Goal: Task Accomplishment & Management: Use online tool/utility

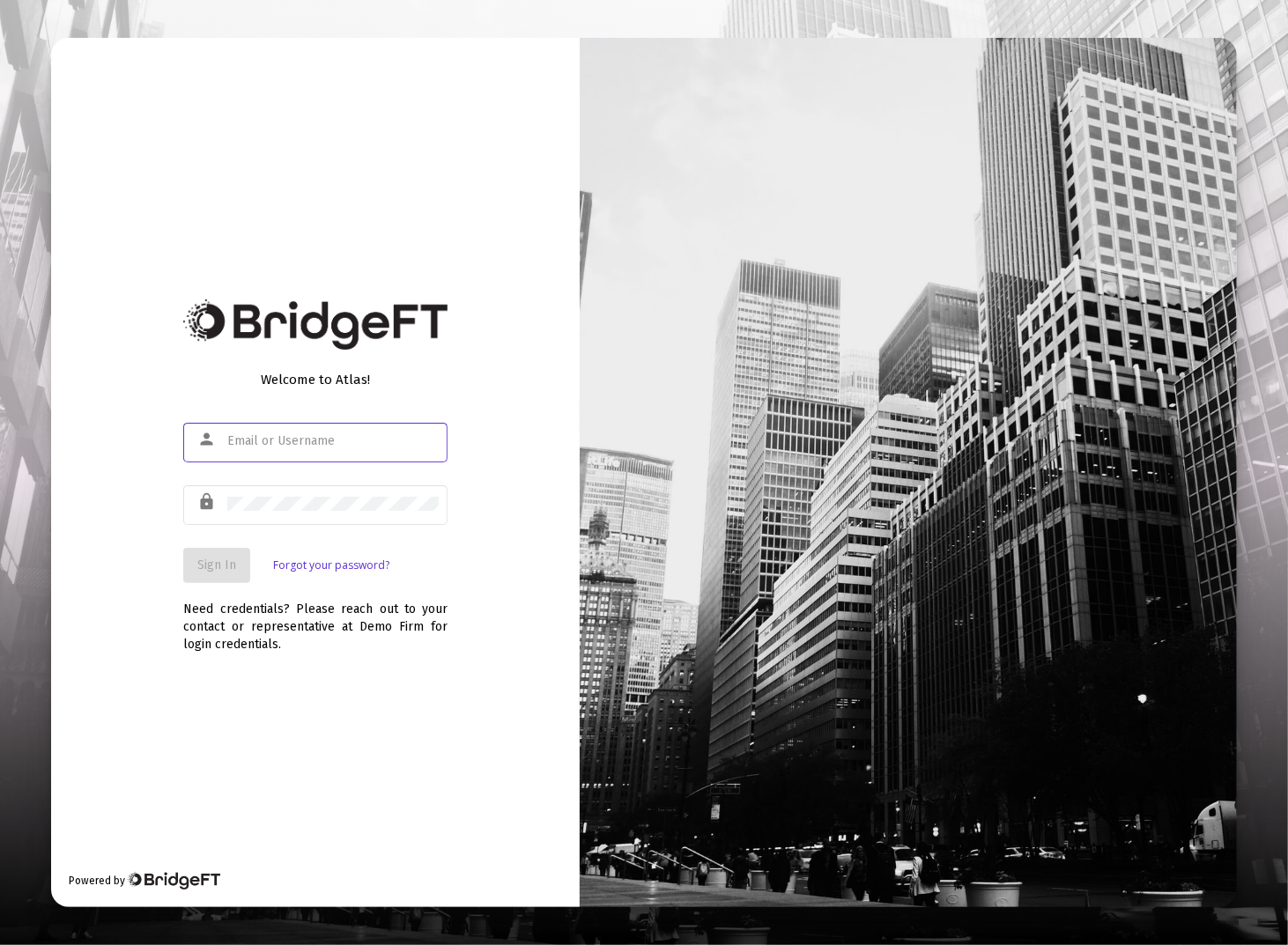
click at [322, 445] on input "text" at bounding box center [333, 442] width 212 height 14
click at [318, 444] on input "text" at bounding box center [333, 442] width 212 height 14
type input "[EMAIL_ADDRESS][DOMAIN_NAME]"
click at [234, 554] on button "Sign In" at bounding box center [216, 566] width 67 height 35
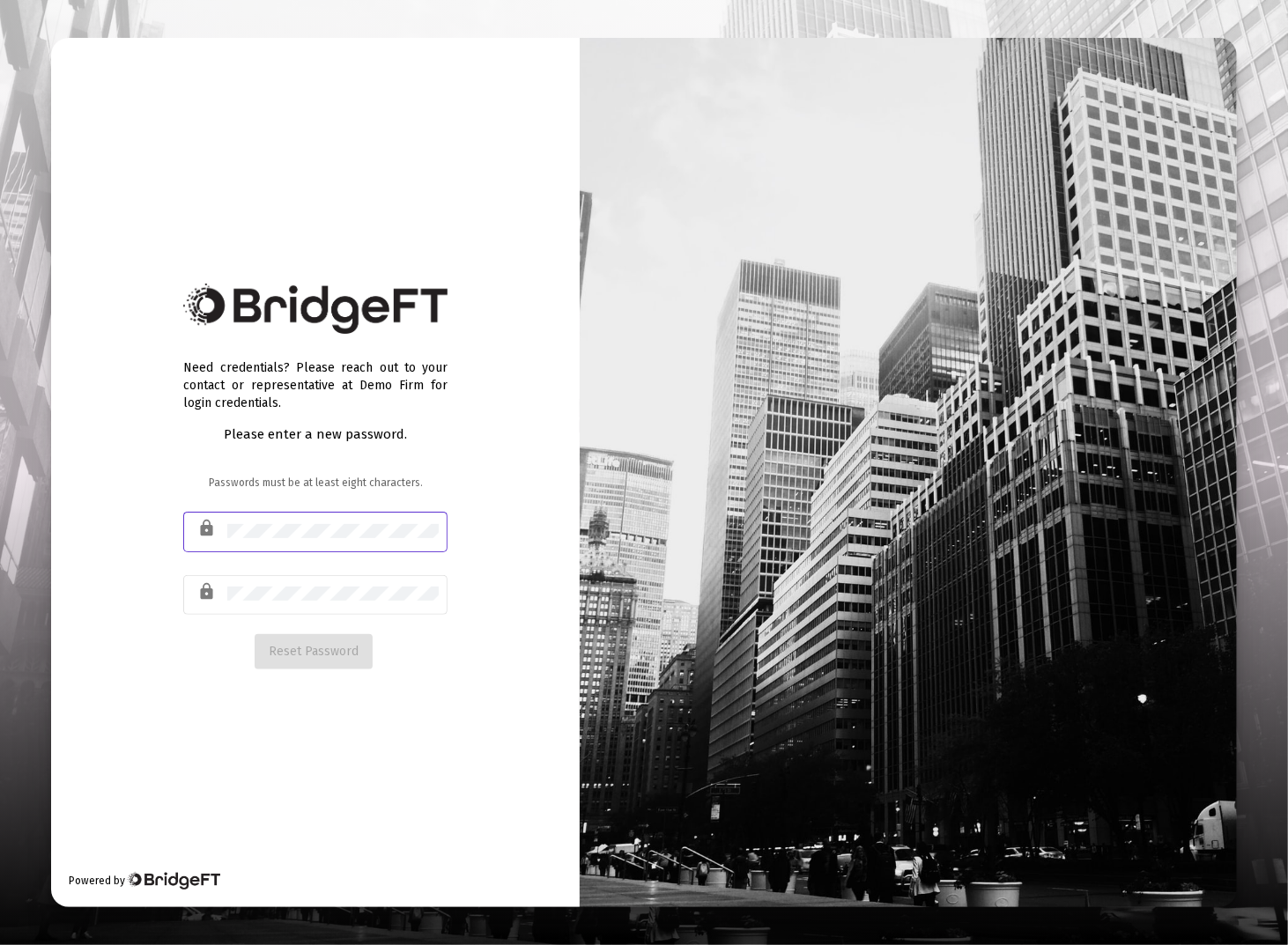
click at [208, 532] on mat-icon "lock" at bounding box center [209, 529] width 22 height 22
click at [296, 653] on span "Reset Password" at bounding box center [313, 651] width 90 height 15
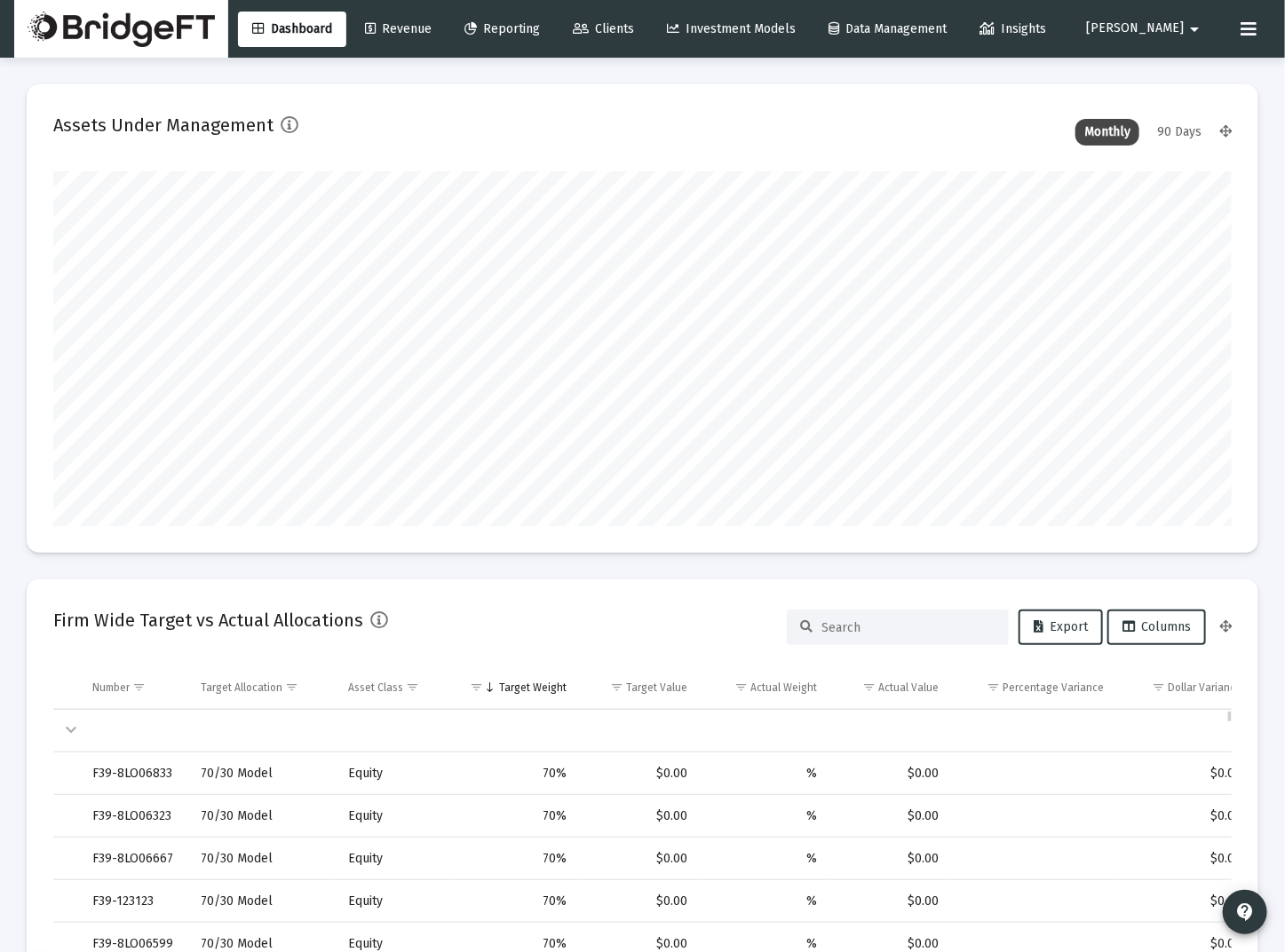
scroll to position [355, 634]
type input "[DATE]"
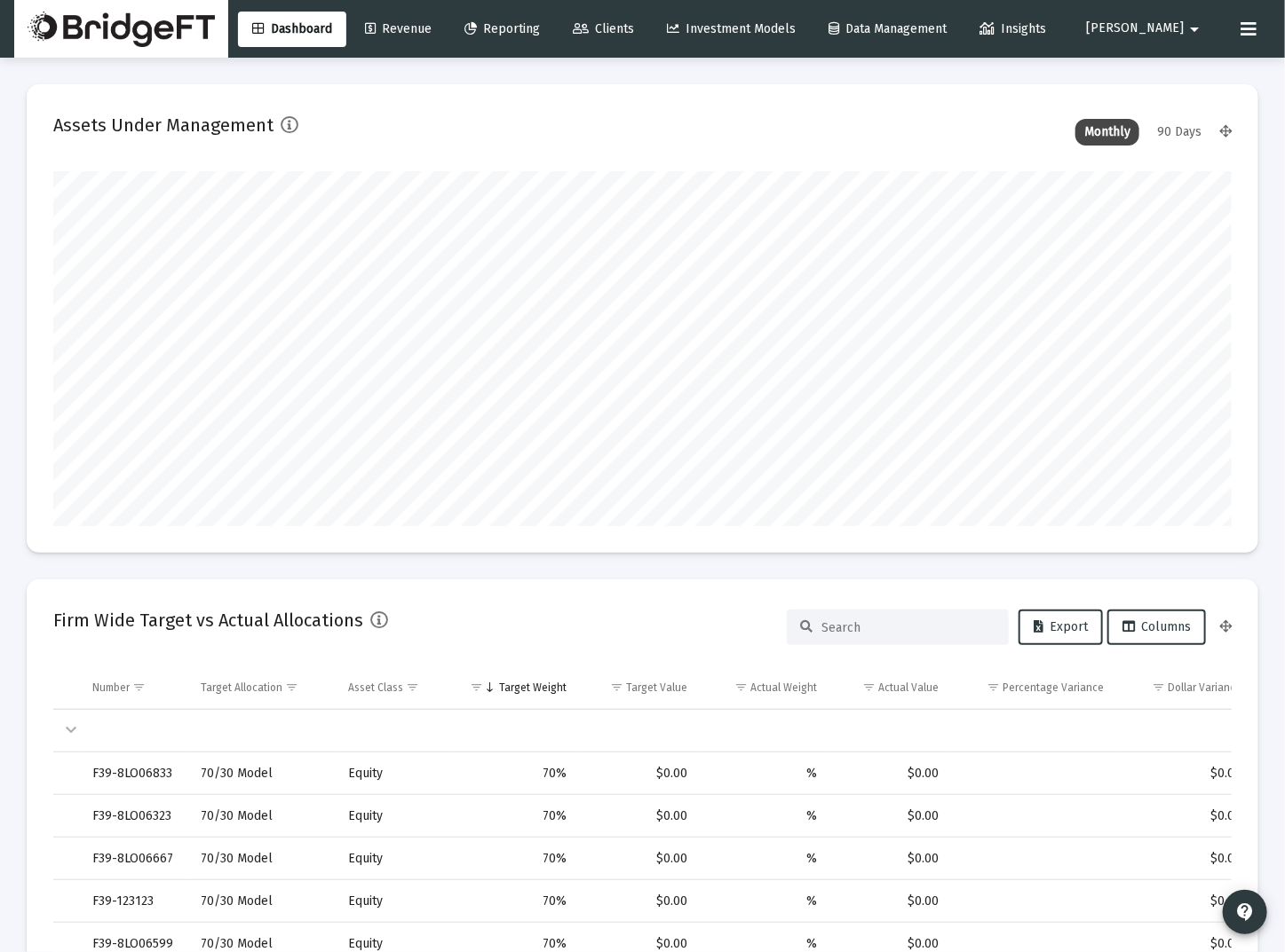
click at [1179, 26] on span "[PERSON_NAME]" at bounding box center [1134, 29] width 98 height 15
click at [652, 30] on div at bounding box center [642, 476] width 1285 height 952
click at [589, 33] on icon at bounding box center [580, 29] width 16 height 13
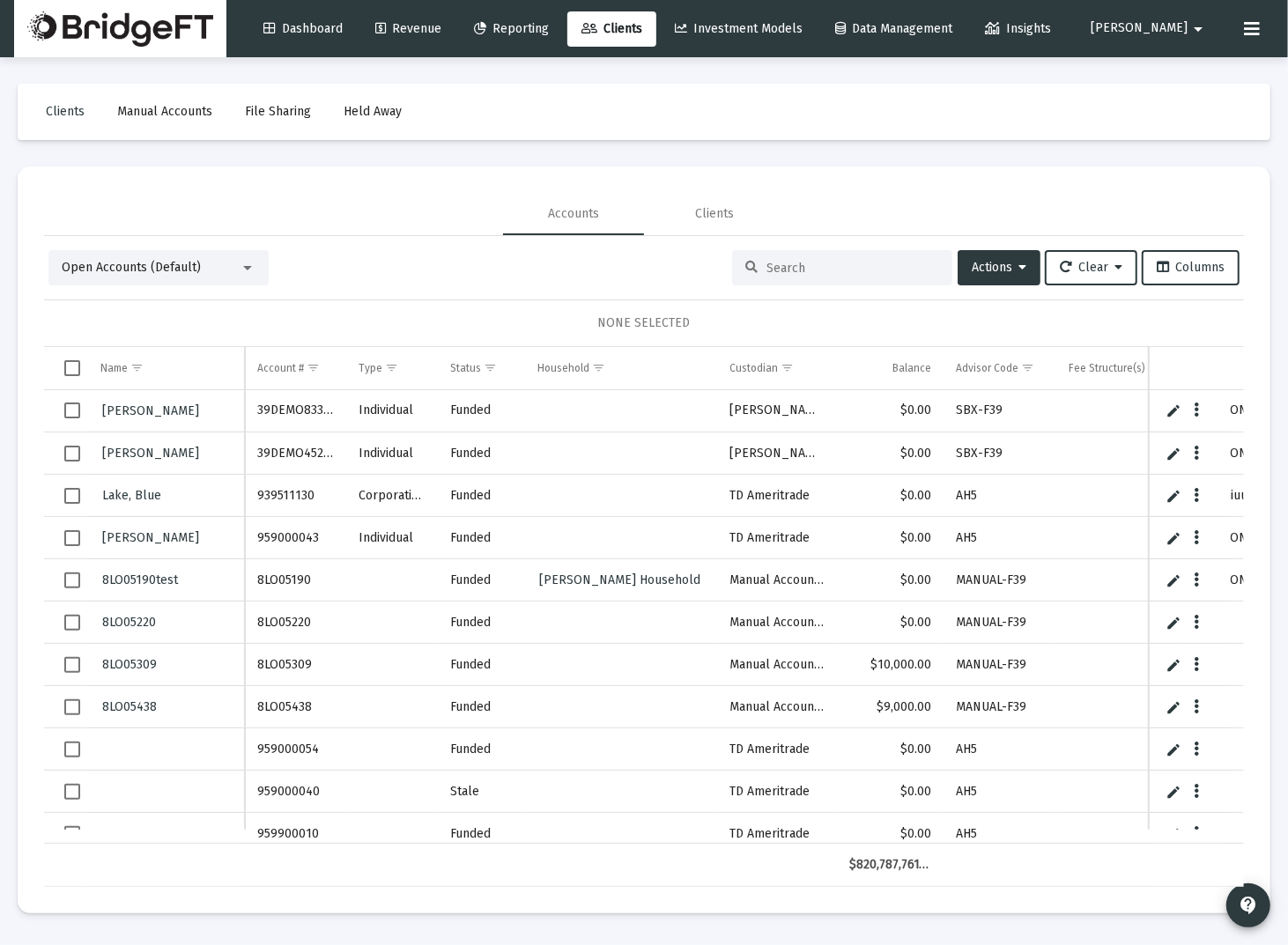
click at [74, 405] on span "Select row" at bounding box center [72, 410] width 16 height 16
click at [1209, 31] on mat-icon "arrow_drop_down" at bounding box center [1199, 29] width 22 height 35
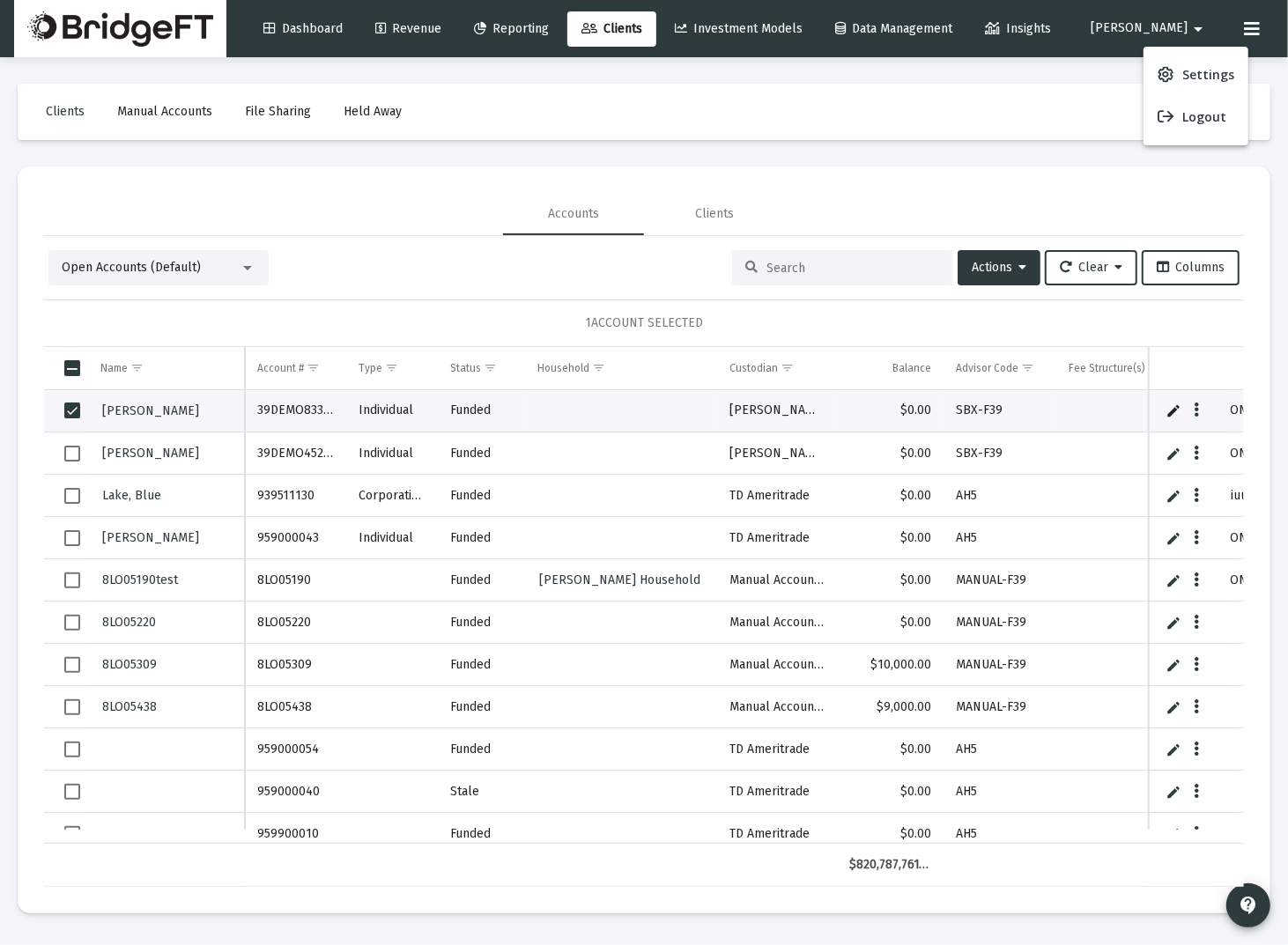
click at [1259, 24] on div at bounding box center [644, 472] width 1288 height 945
click at [1253, 27] on icon at bounding box center [1252, 29] width 16 height 22
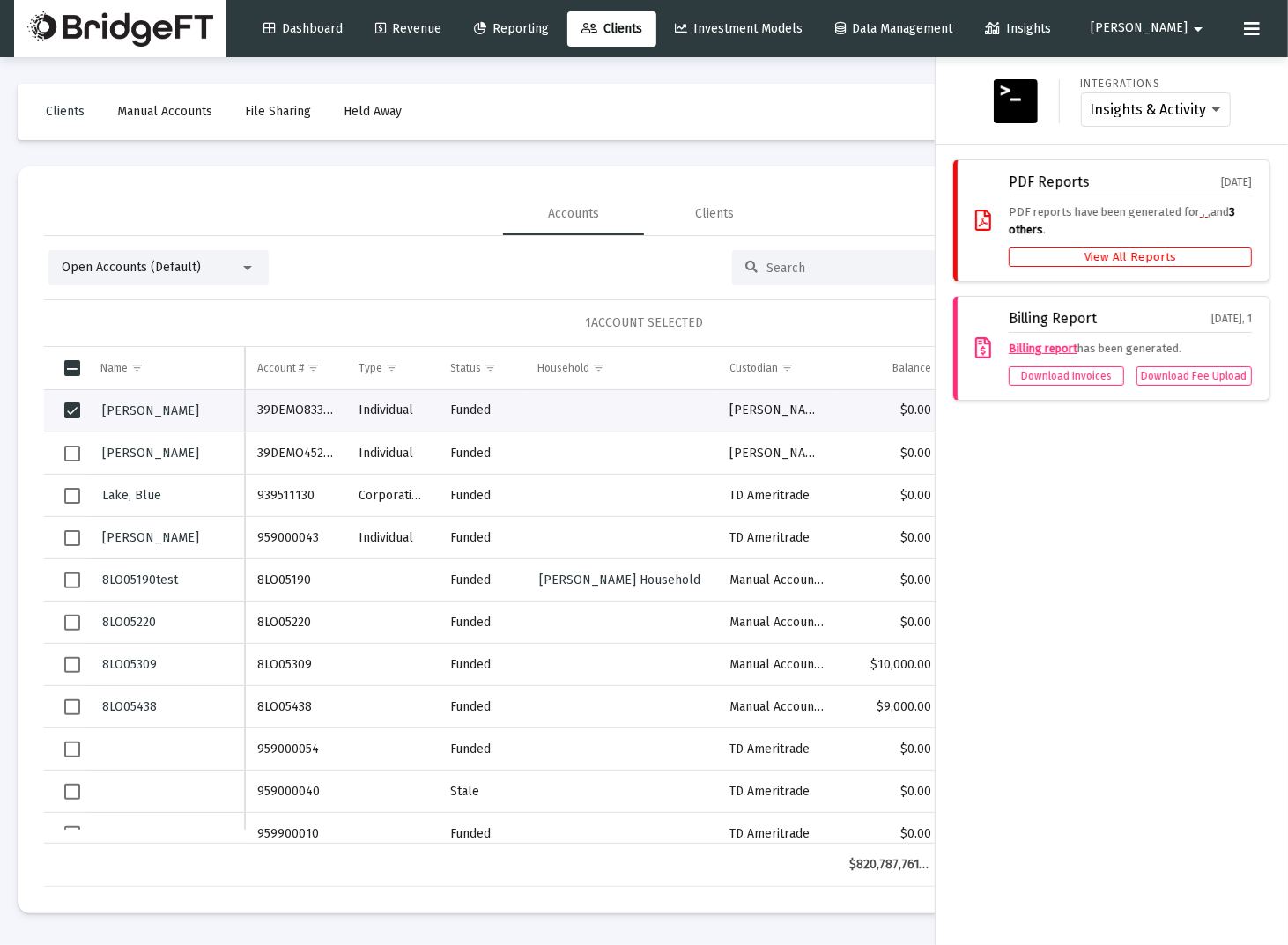
click at [1056, 312] on div "Billing Report" at bounding box center [1053, 319] width 88 height 16
click at [822, 75] on div at bounding box center [644, 472] width 1288 height 945
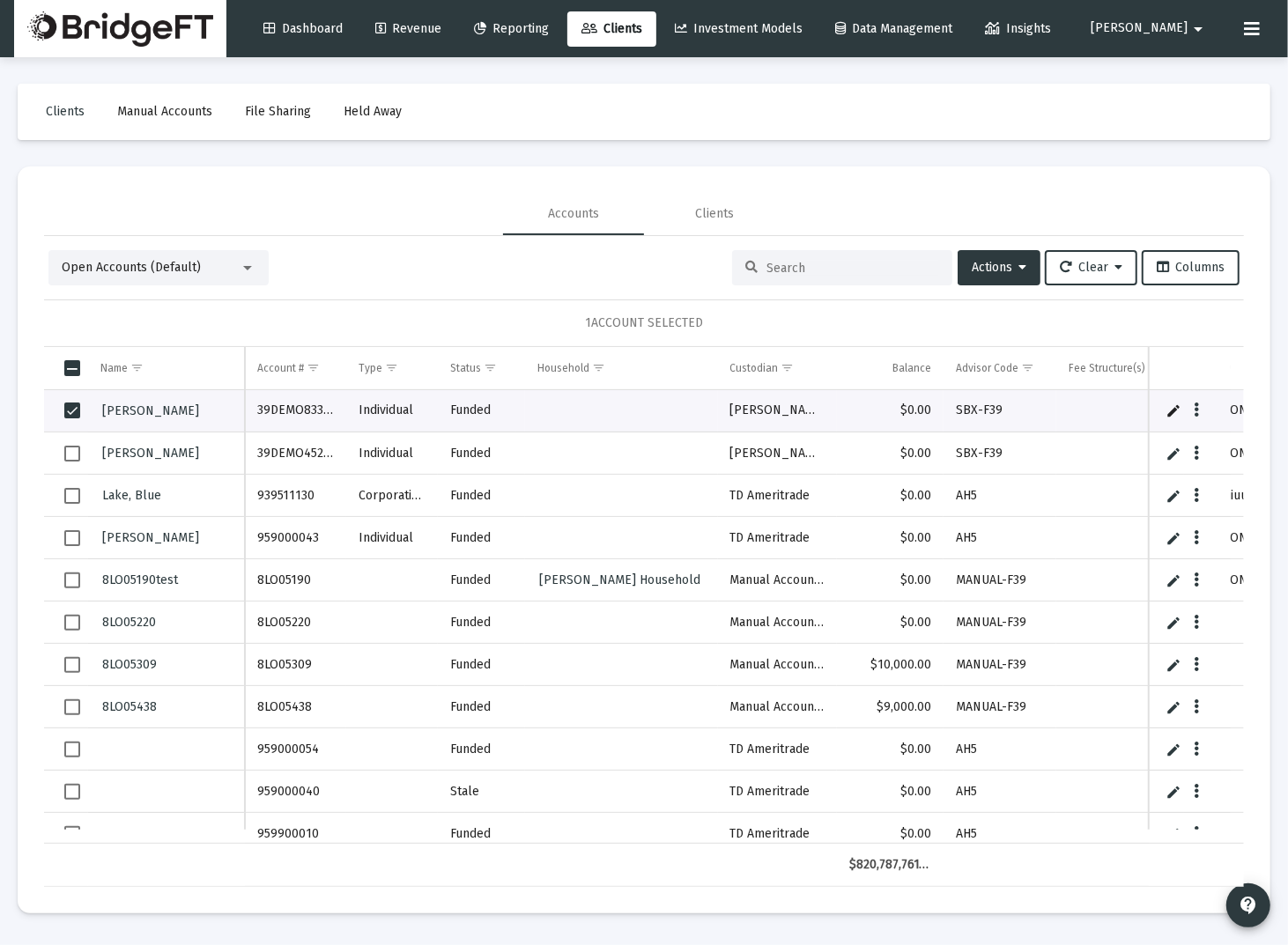
click at [123, 22] on img at bounding box center [120, 29] width 186 height 35
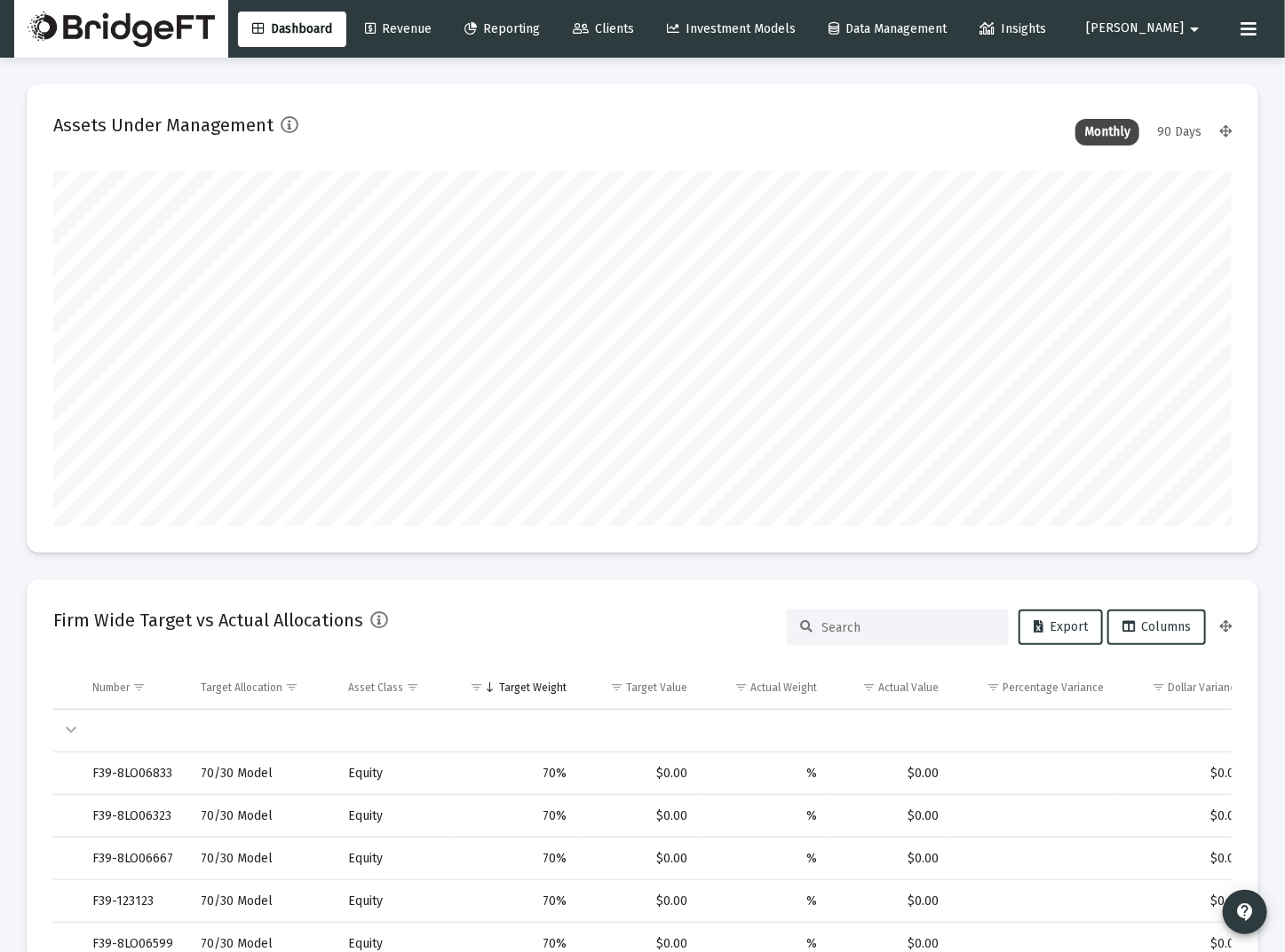
click at [1046, 22] on span "Insights" at bounding box center [1012, 29] width 66 height 15
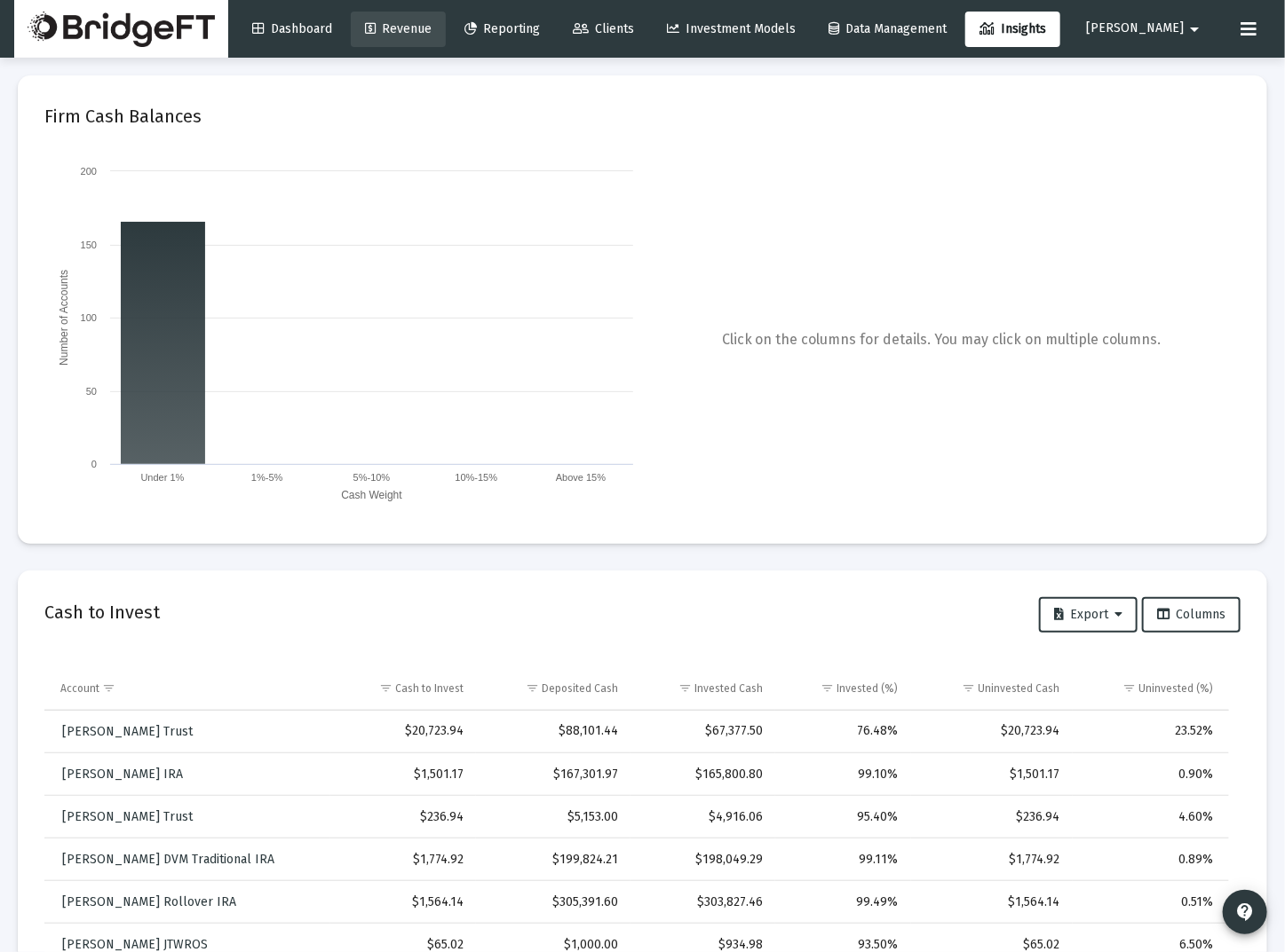
click at [431, 31] on span "Revenue" at bounding box center [398, 29] width 66 height 15
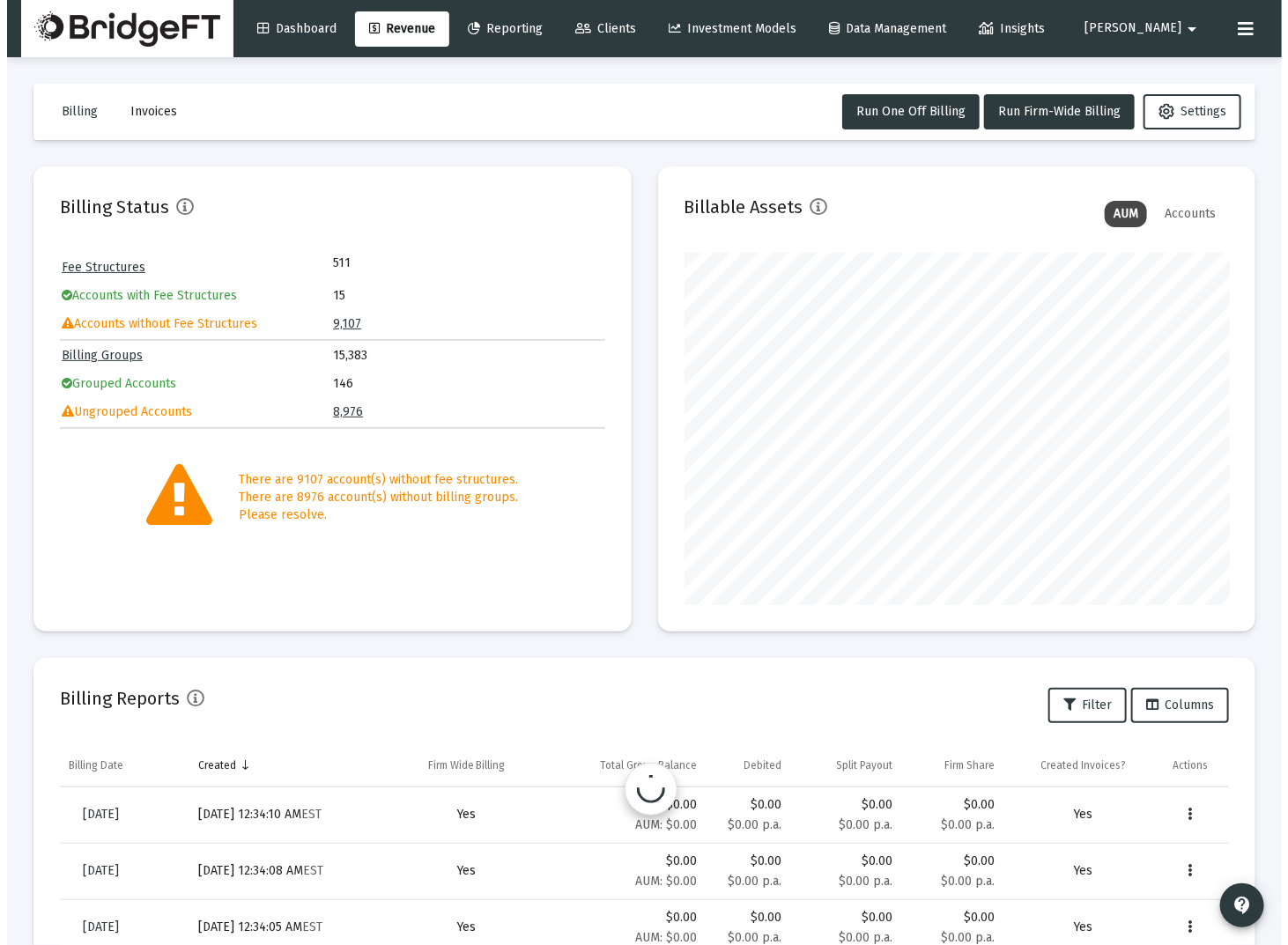
scroll to position [880763, 880743]
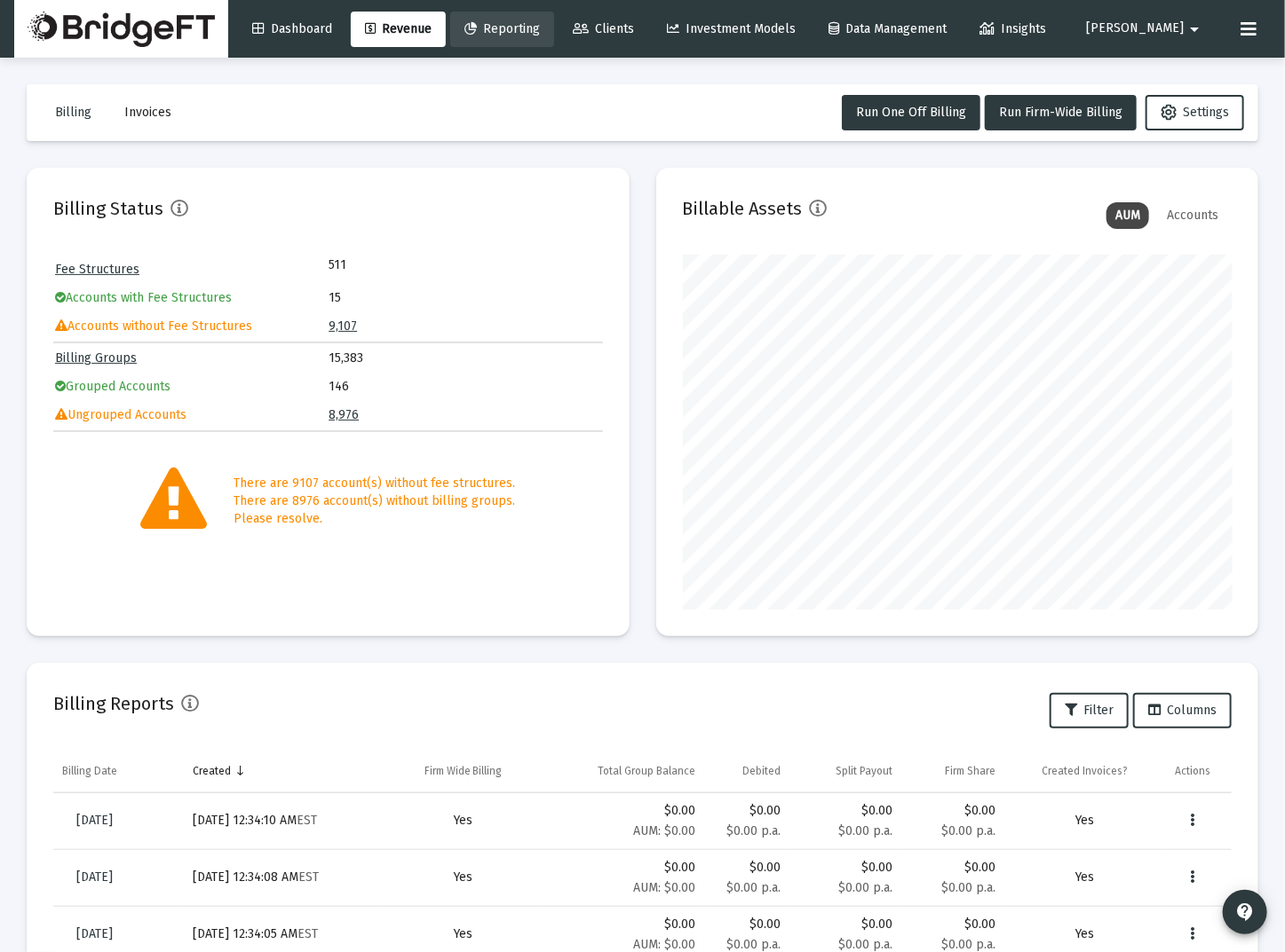
click at [540, 22] on span "Reporting" at bounding box center [502, 29] width 75 height 15
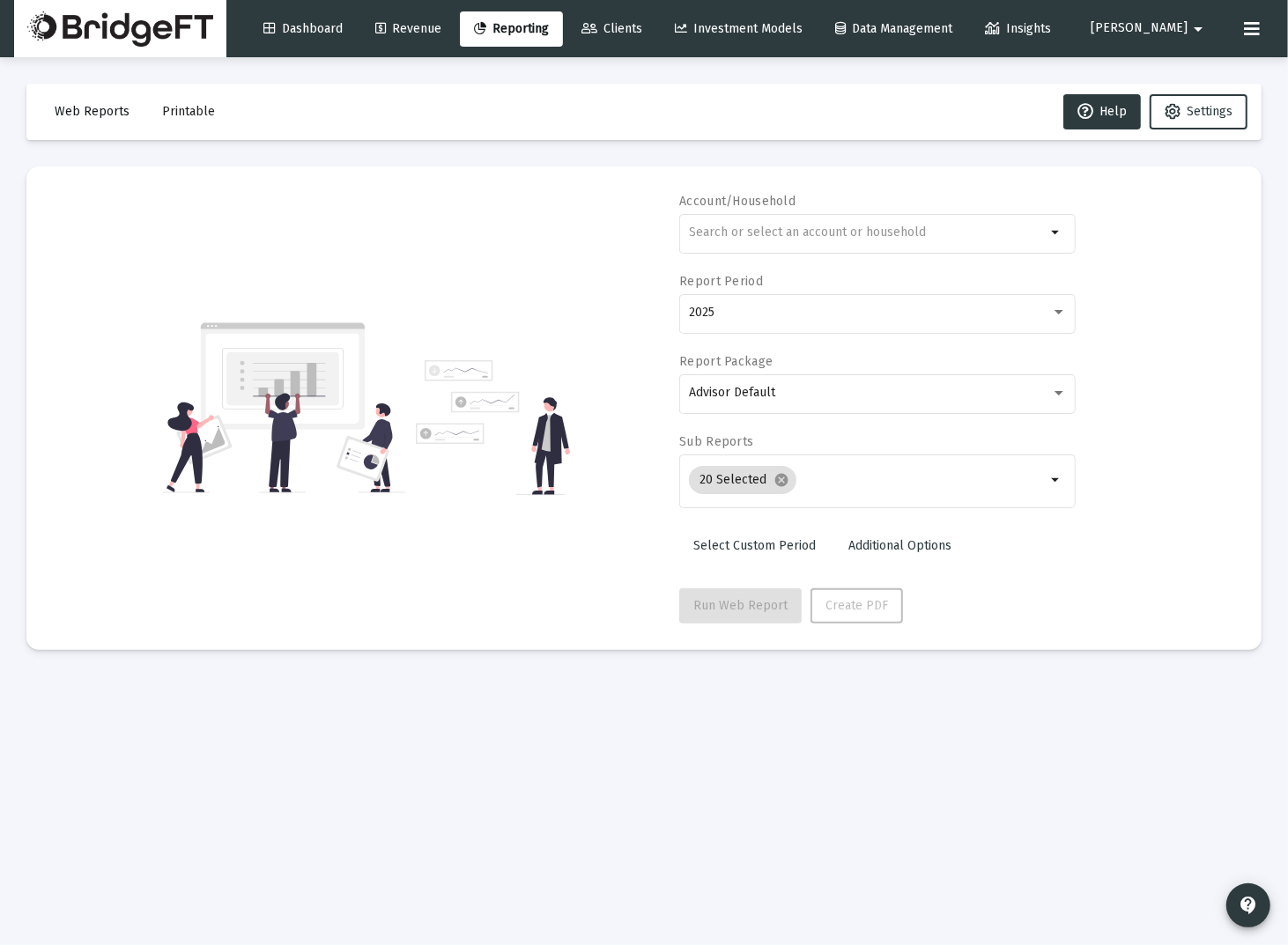
click at [102, 118] on span "Web Reports" at bounding box center [92, 111] width 74 height 15
click at [803, 33] on span "Investment Models" at bounding box center [739, 28] width 127 height 15
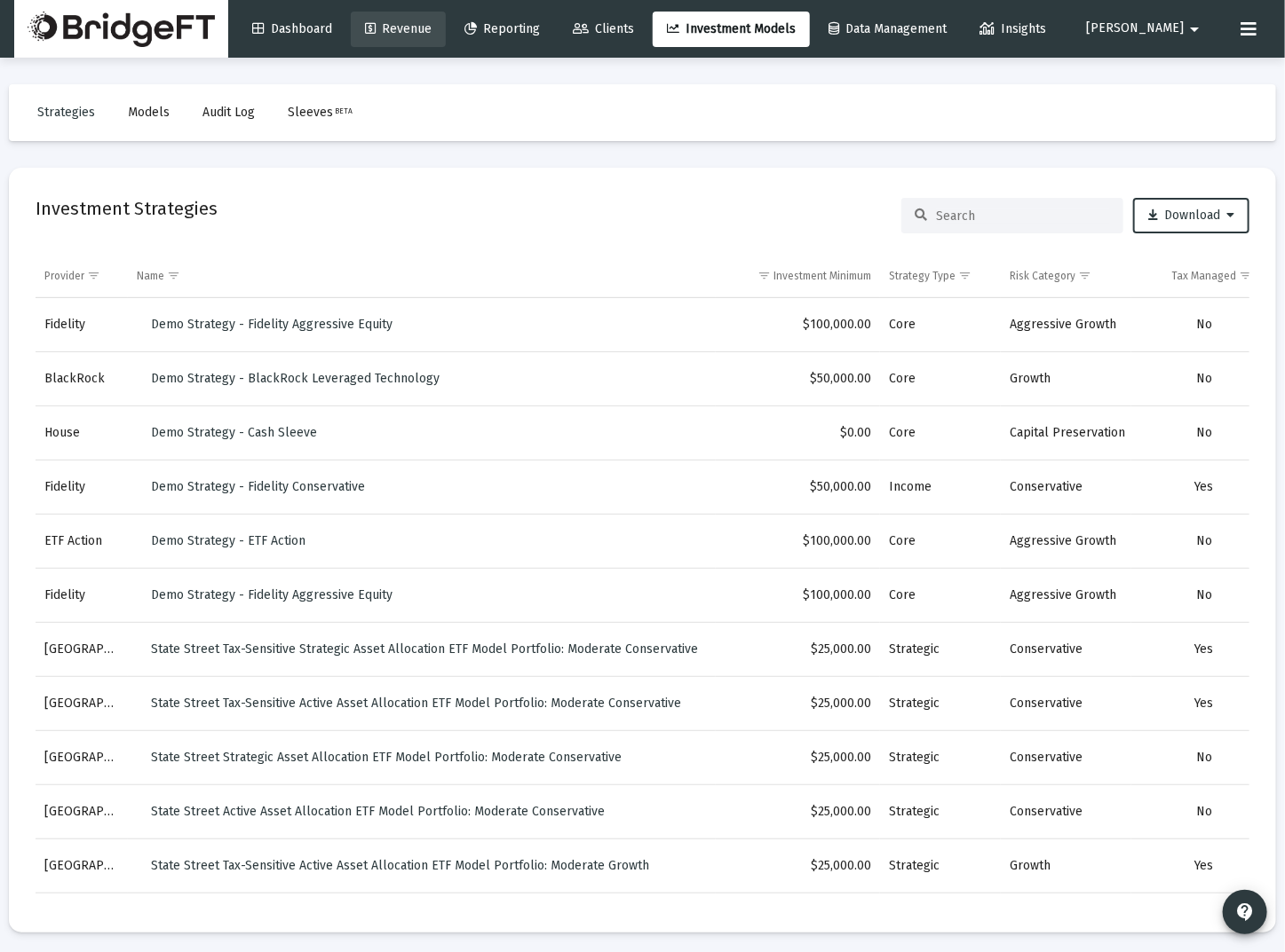
click at [431, 33] on span "Revenue" at bounding box center [398, 29] width 66 height 15
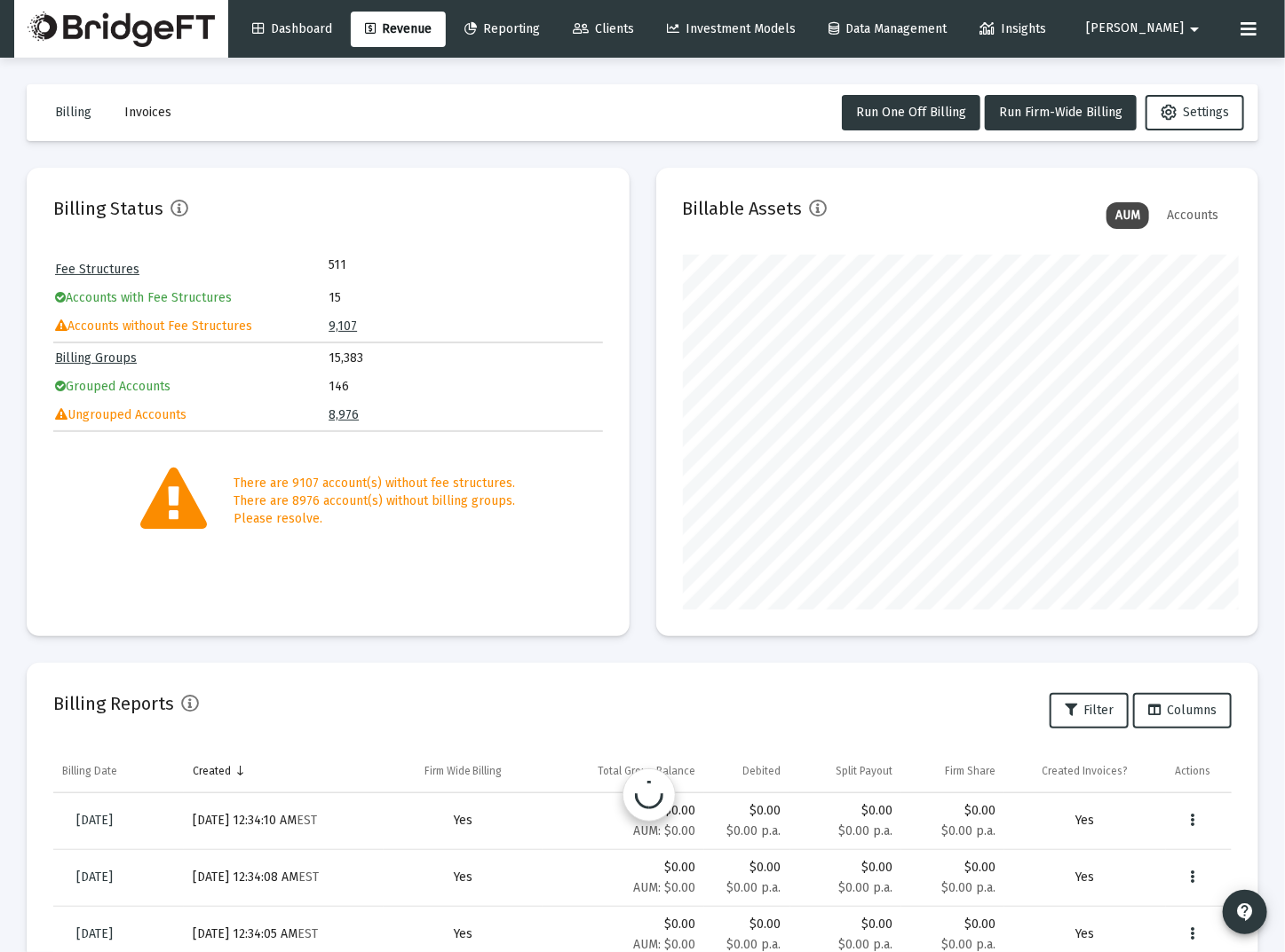
scroll to position [887287, 887465]
click at [1184, 27] on mat-icon "arrow_drop_down" at bounding box center [1194, 30] width 22 height 36
click at [1171, 113] on button "Logout" at bounding box center [1191, 117] width 106 height 42
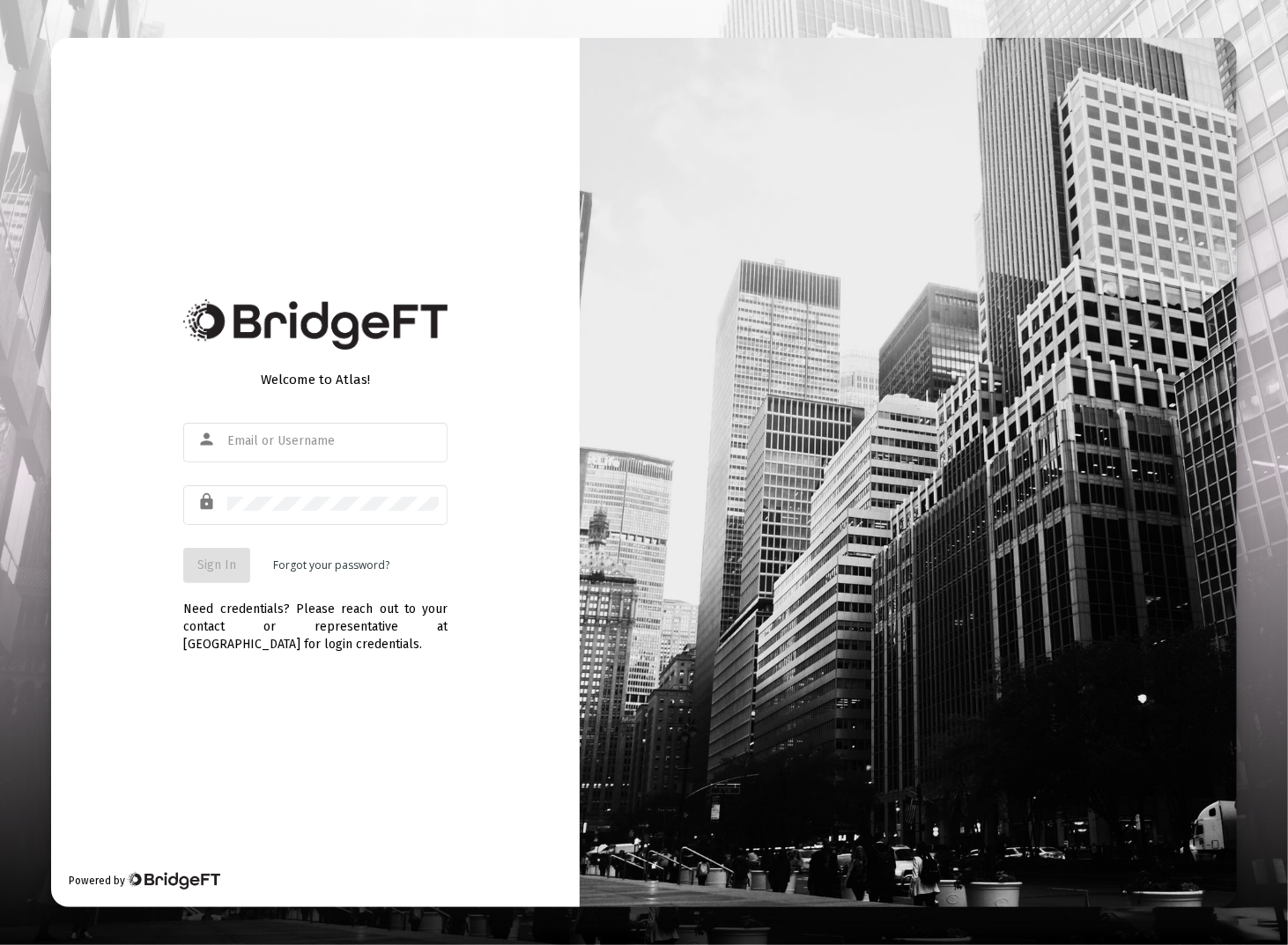
click at [336, 465] on div "person" at bounding box center [315, 451] width 264 height 57
click at [321, 450] on div at bounding box center [333, 441] width 212 height 43
type input "[EMAIL_ADDRESS][DOMAIN_NAME]"
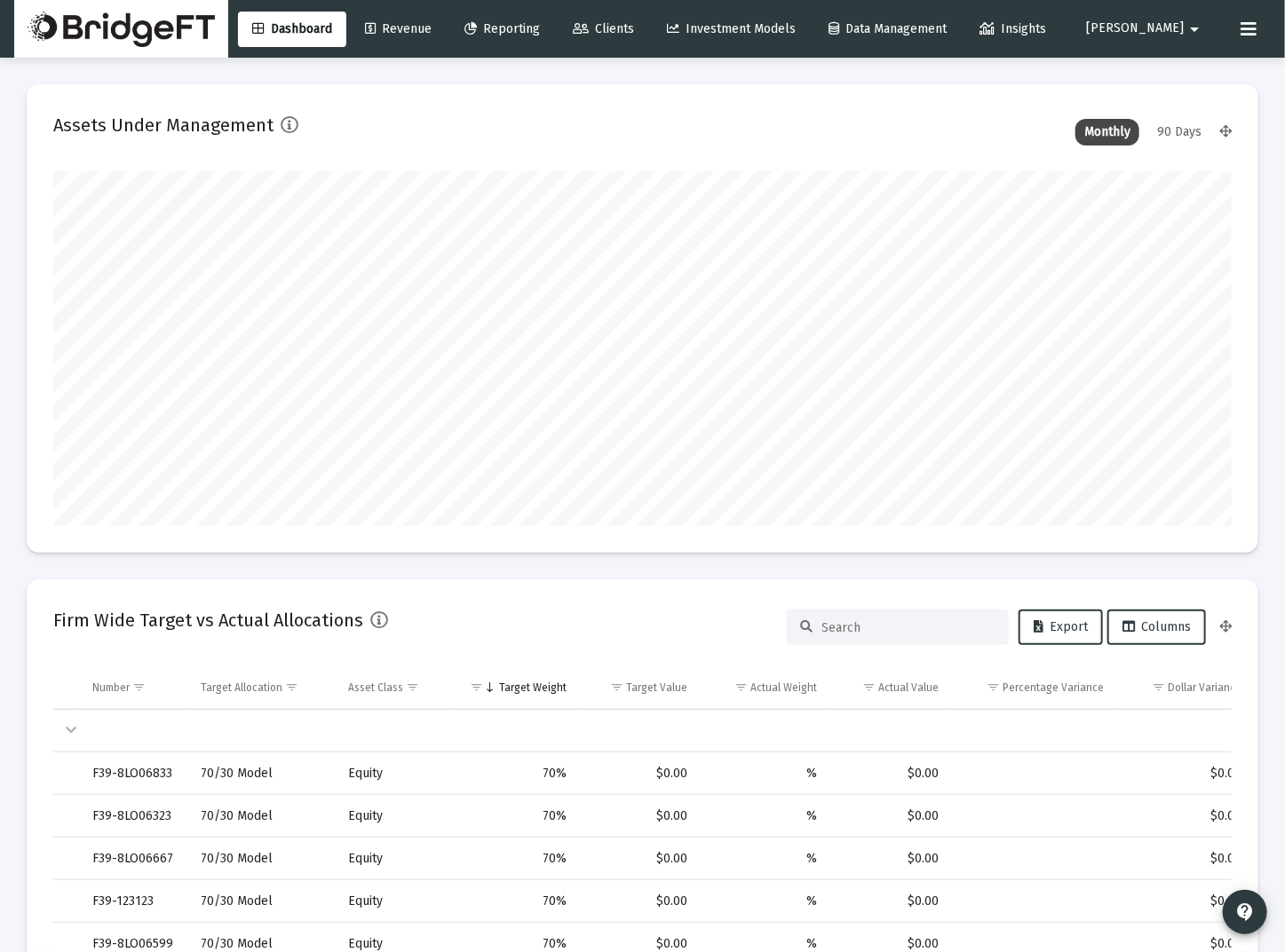
scroll to position [355, 634]
type input "[DATE]"
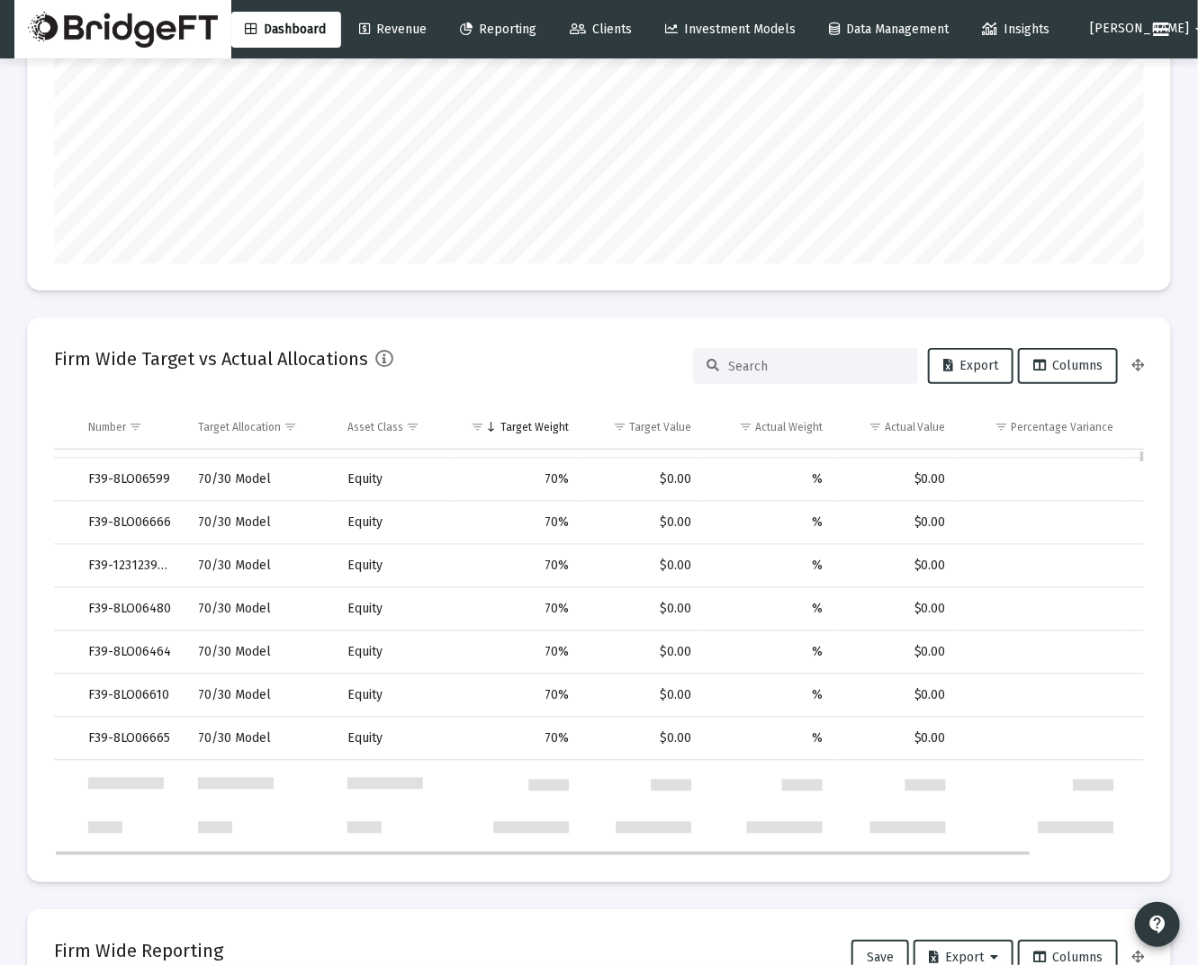
scroll to position [0, 0]
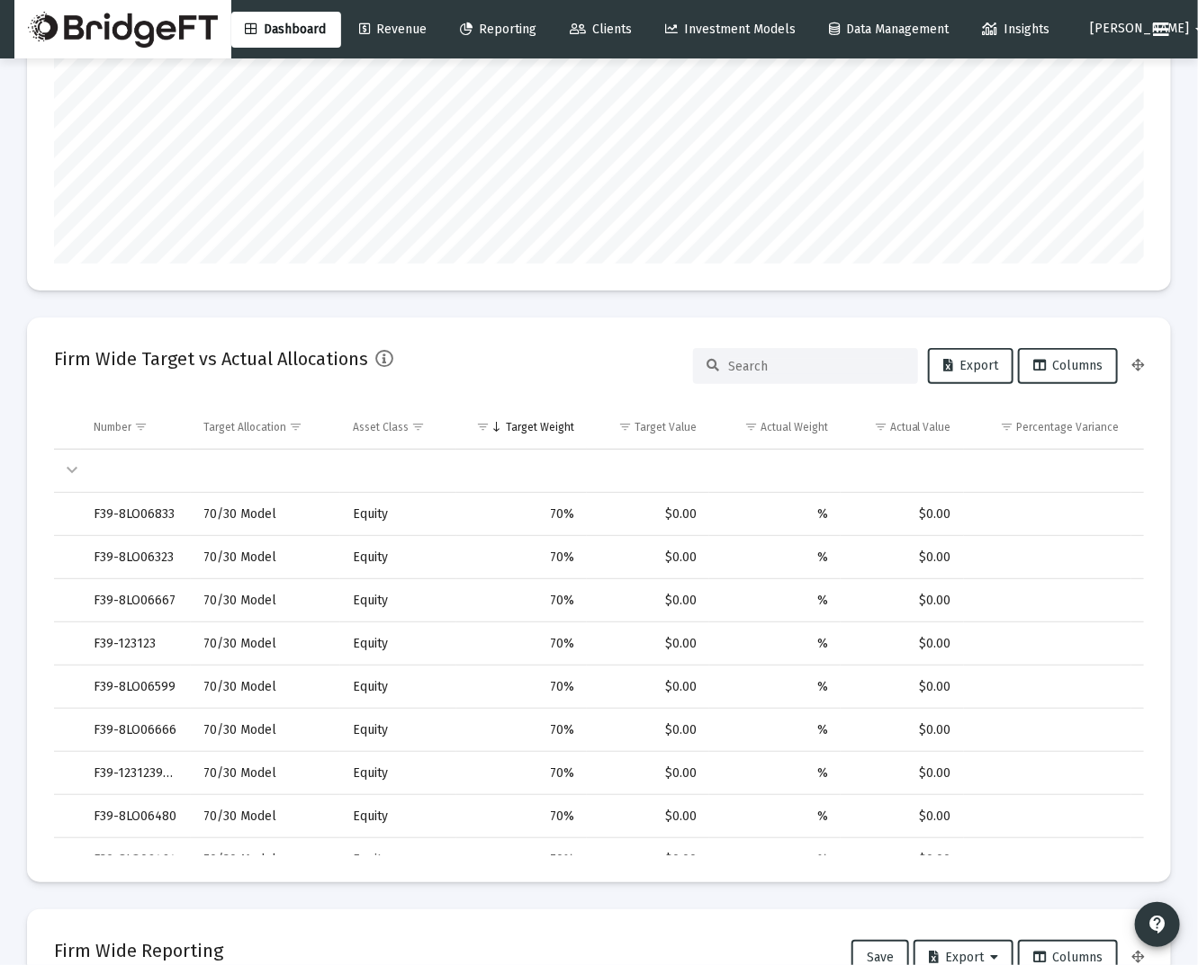
click at [489, 20] on link "Reporting" at bounding box center [498, 30] width 105 height 36
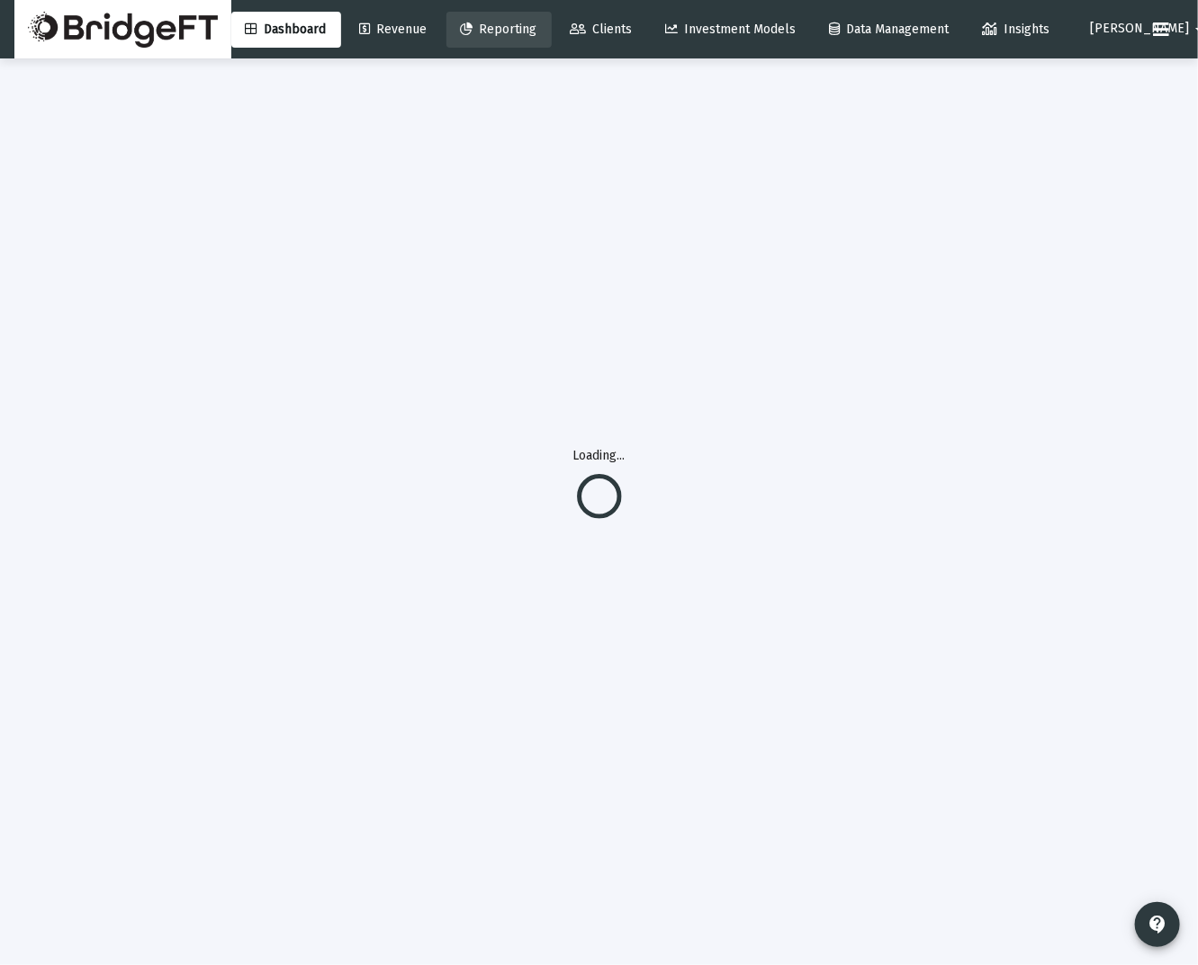
scroll to position [58, 0]
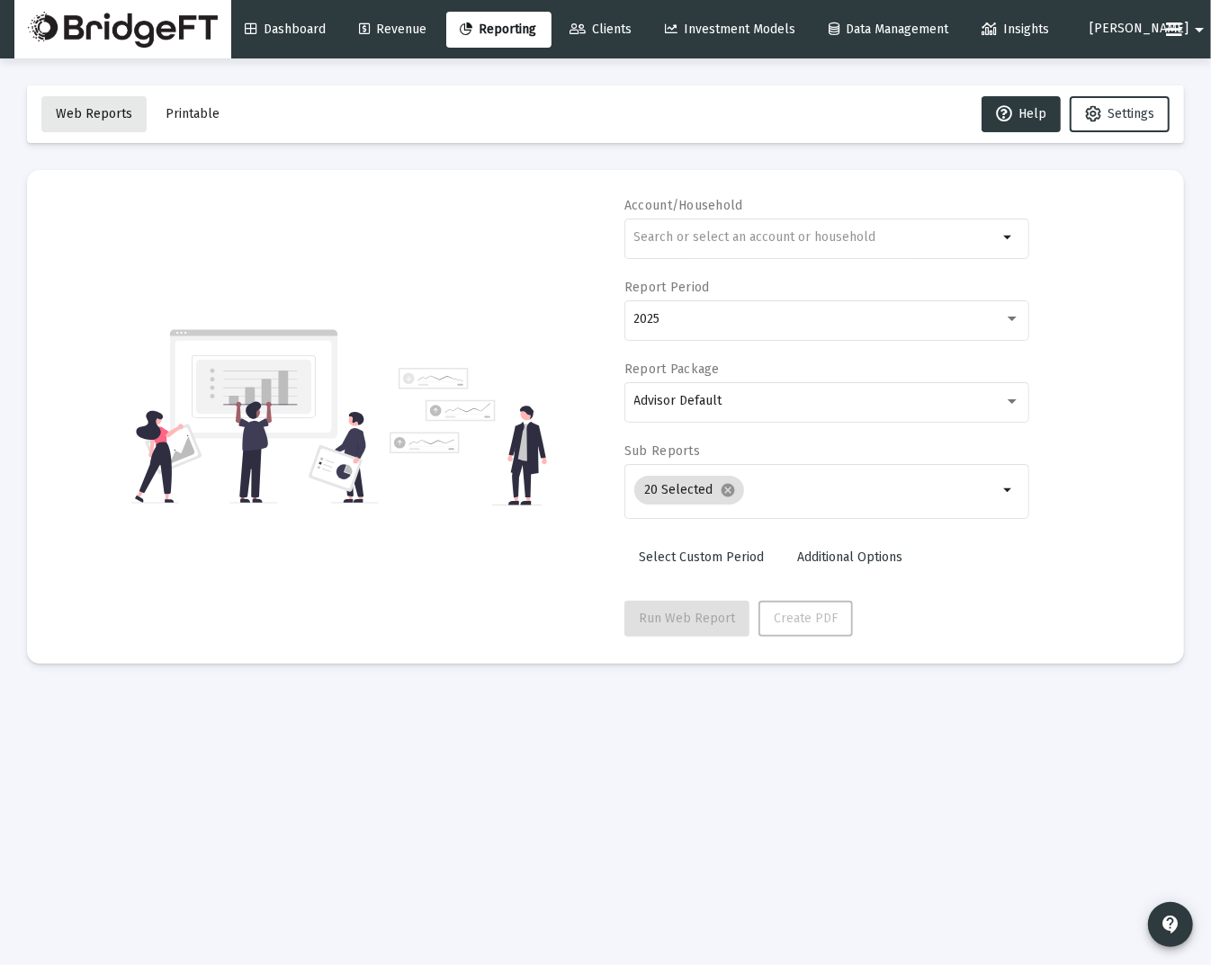
click at [106, 113] on span "Web Reports" at bounding box center [94, 113] width 76 height 15
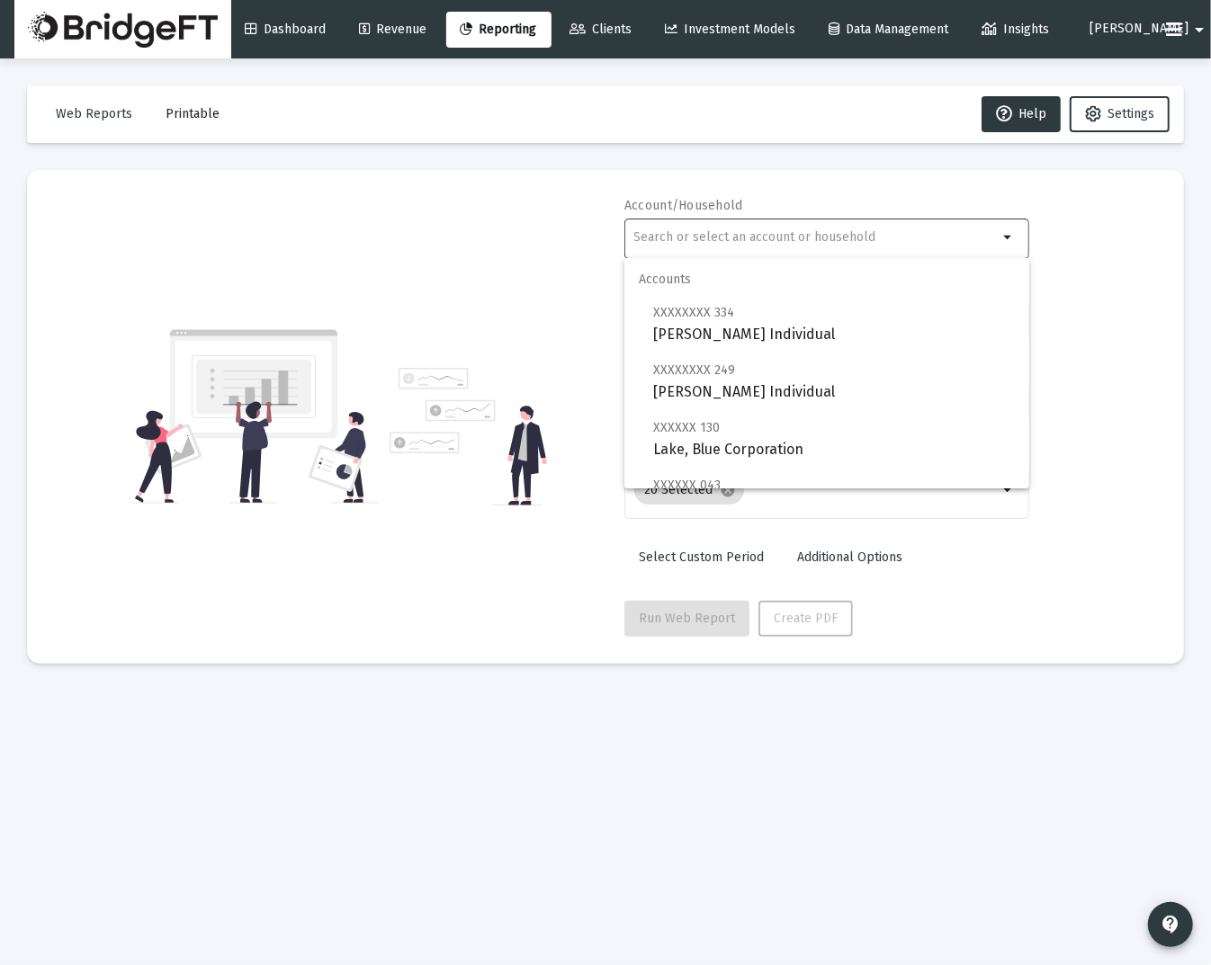
click at [850, 244] on input "text" at bounding box center [816, 237] width 364 height 14
click at [819, 335] on span "XXXXXXXX 334 Mr. Sylvester Thiel Individual" at bounding box center [834, 323] width 362 height 44
type input "Mr. Sylvester Thiel Individual"
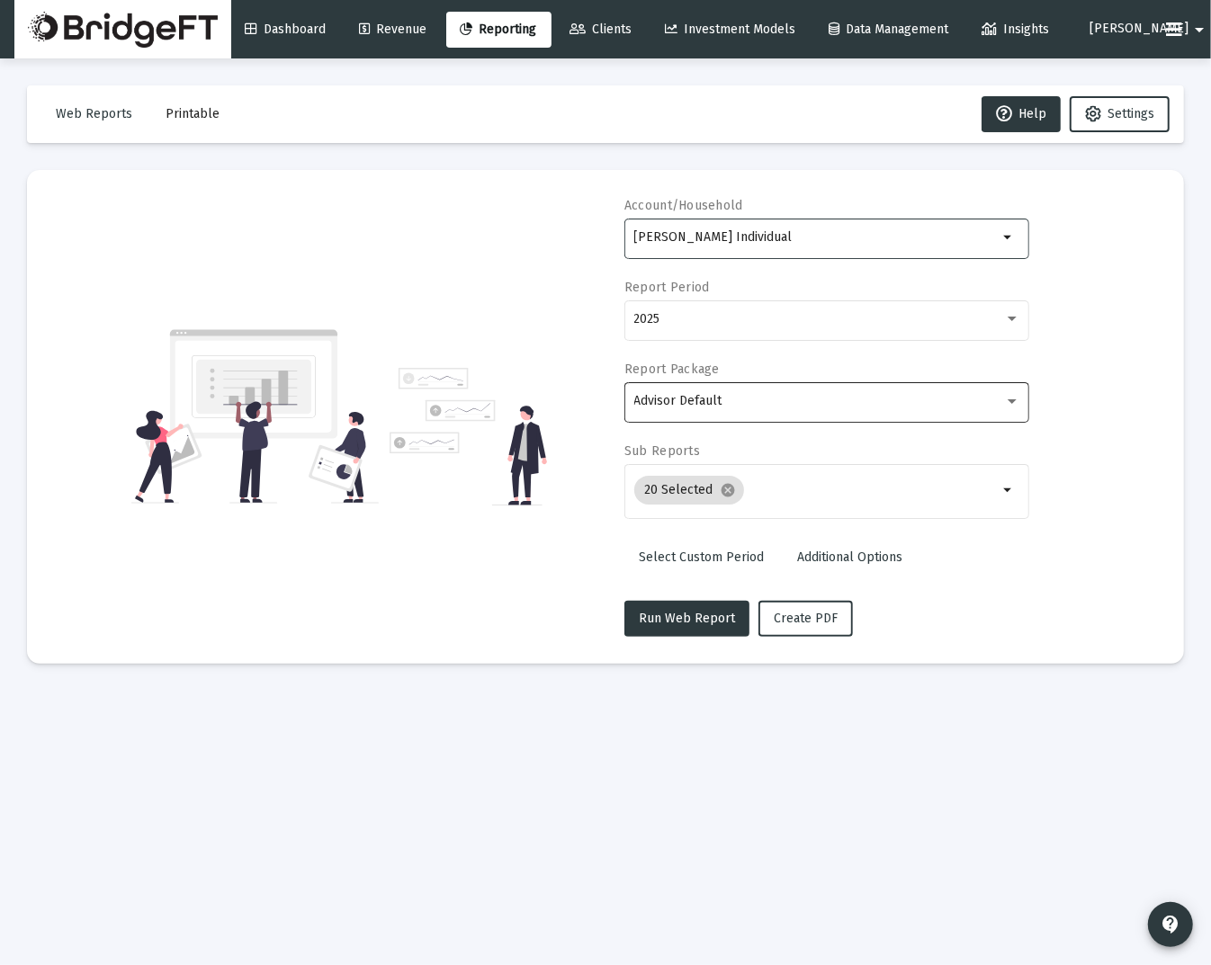
click at [735, 389] on div "Advisor Default" at bounding box center [827, 401] width 386 height 44
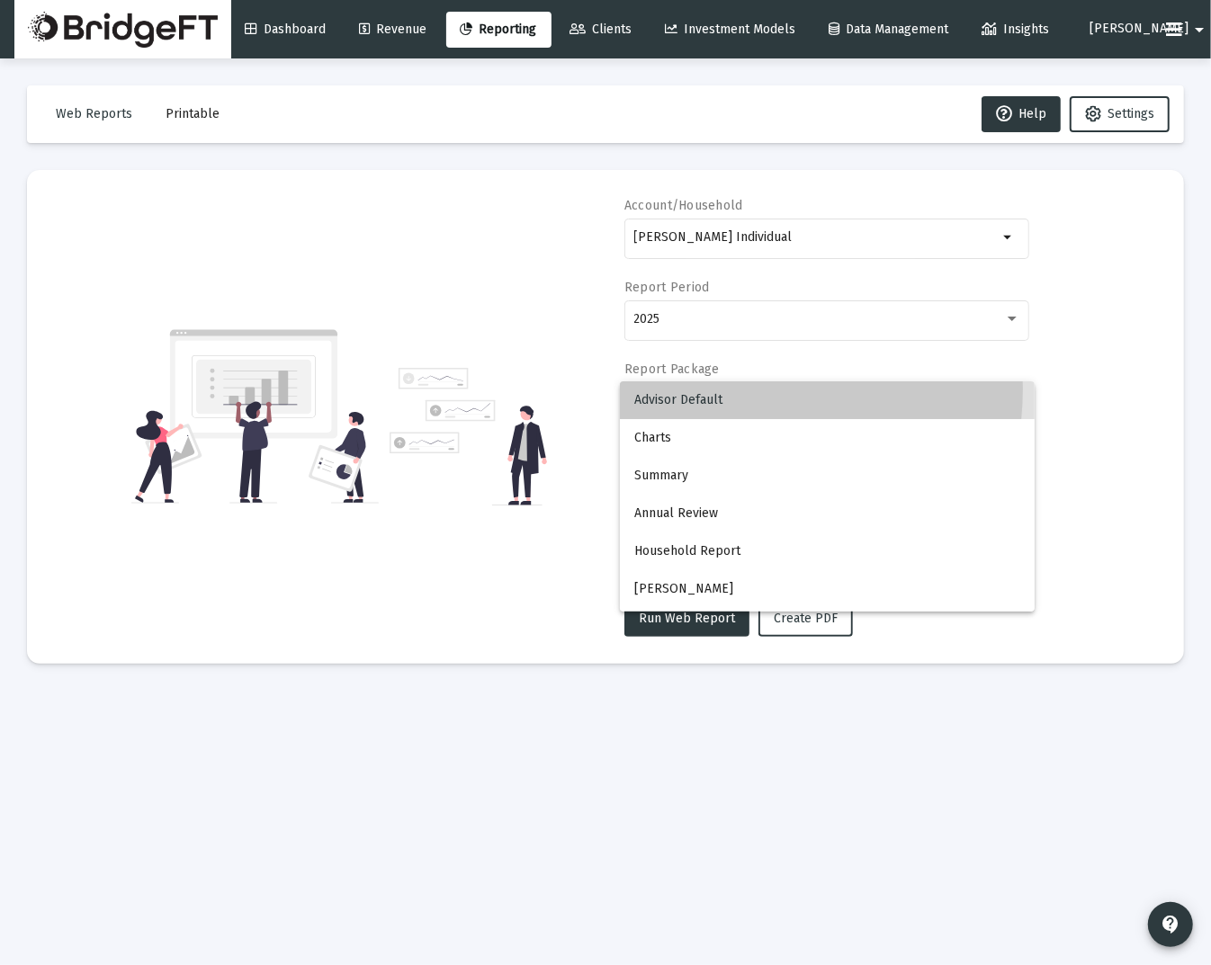
click at [735, 389] on span "Advisor Default" at bounding box center [827, 400] width 386 height 38
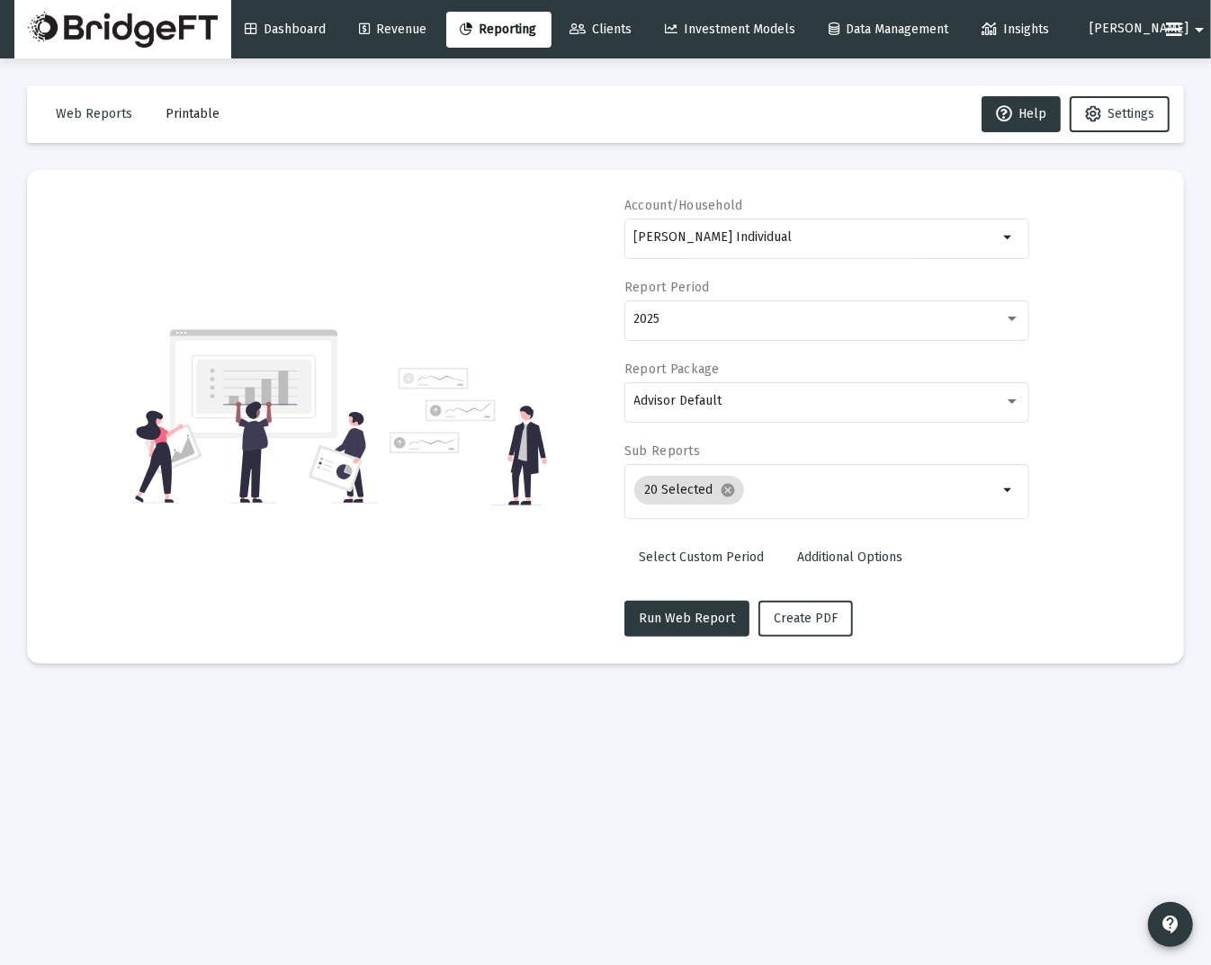
click at [1189, 35] on mat-icon "arrow_drop_down" at bounding box center [1200, 30] width 22 height 36
click at [1127, 72] on span "Settings" at bounding box center [1149, 76] width 53 height 43
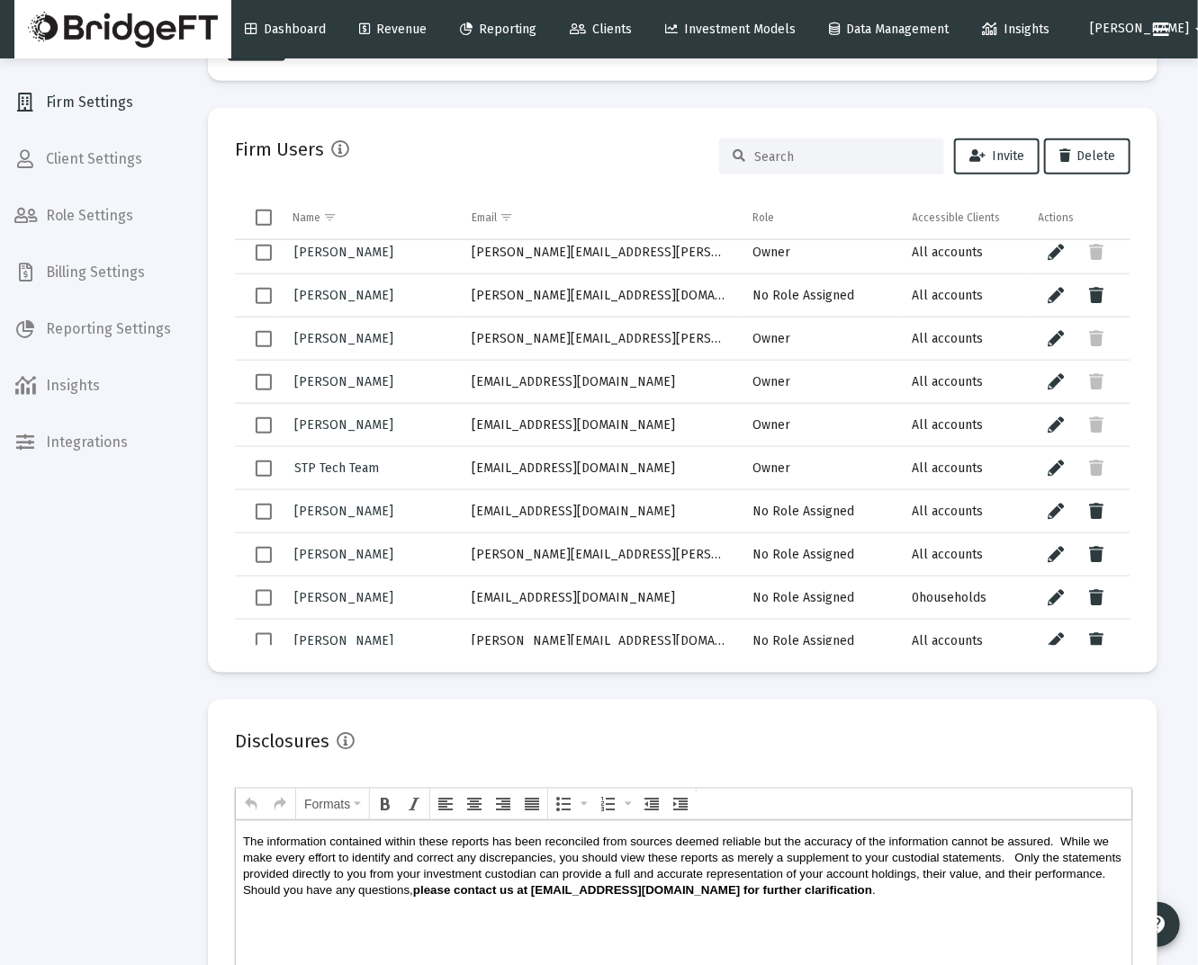
scroll to position [727, 0]
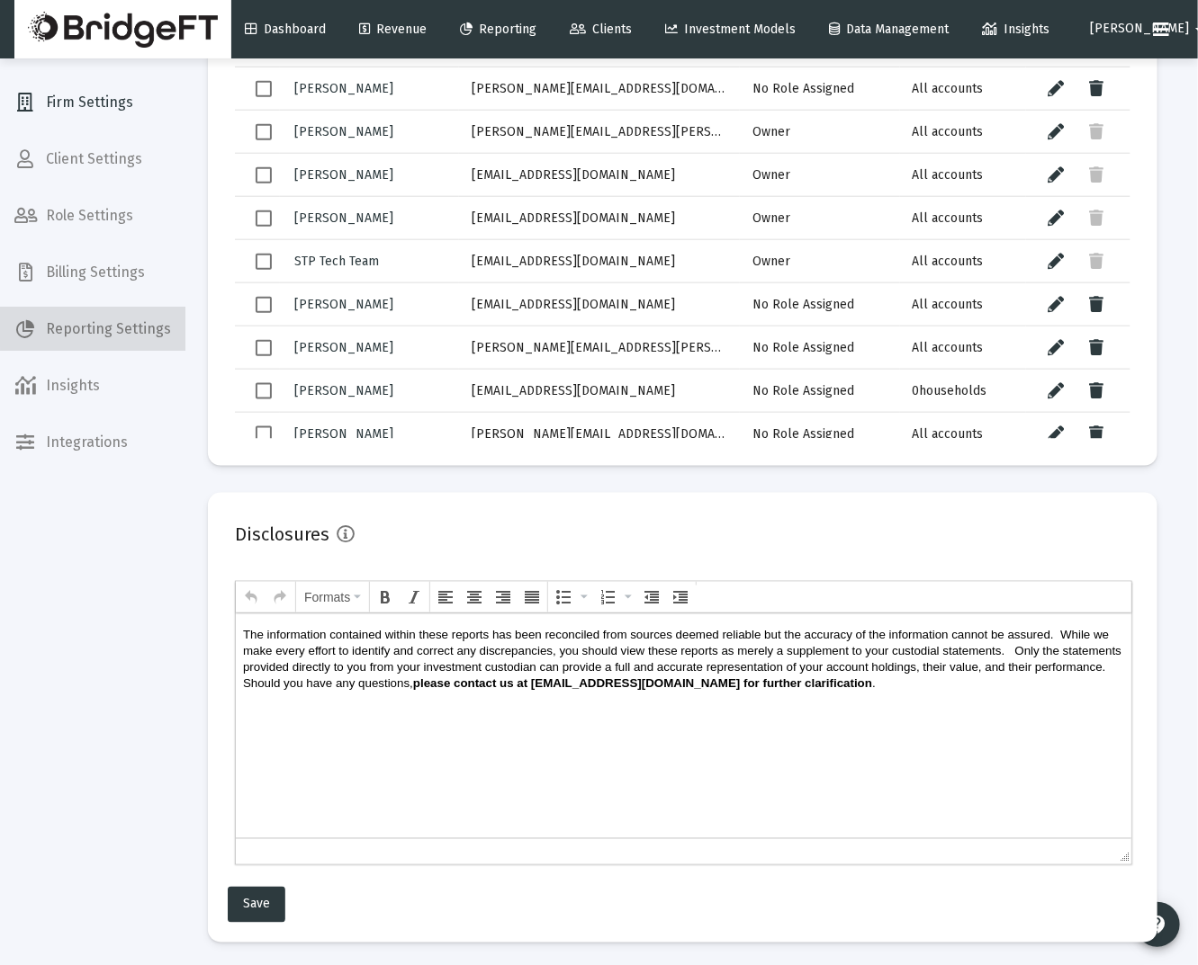
click at [97, 327] on span "Reporting Settings" at bounding box center [92, 329] width 185 height 43
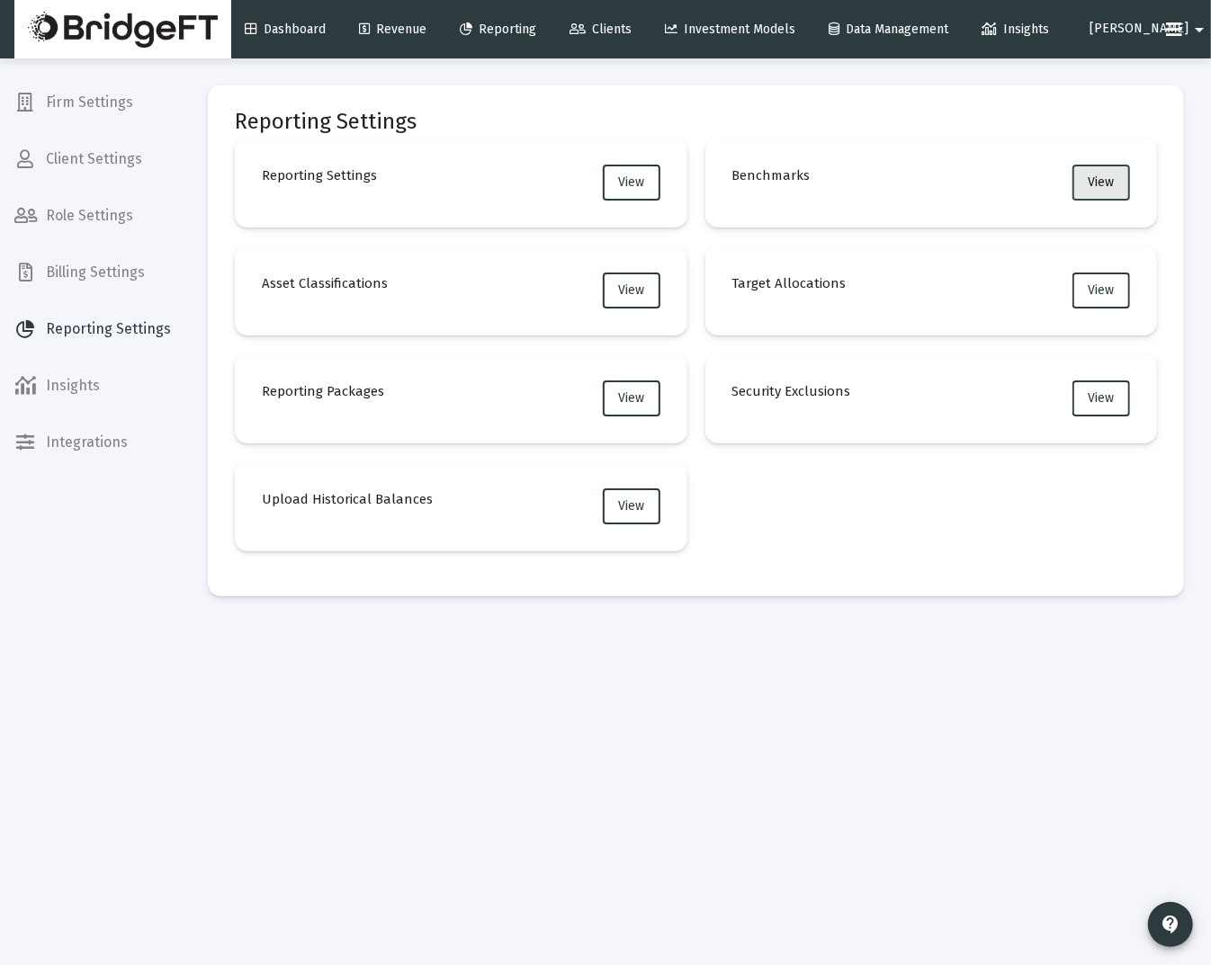
click at [1080, 180] on button "View" at bounding box center [1102, 183] width 58 height 36
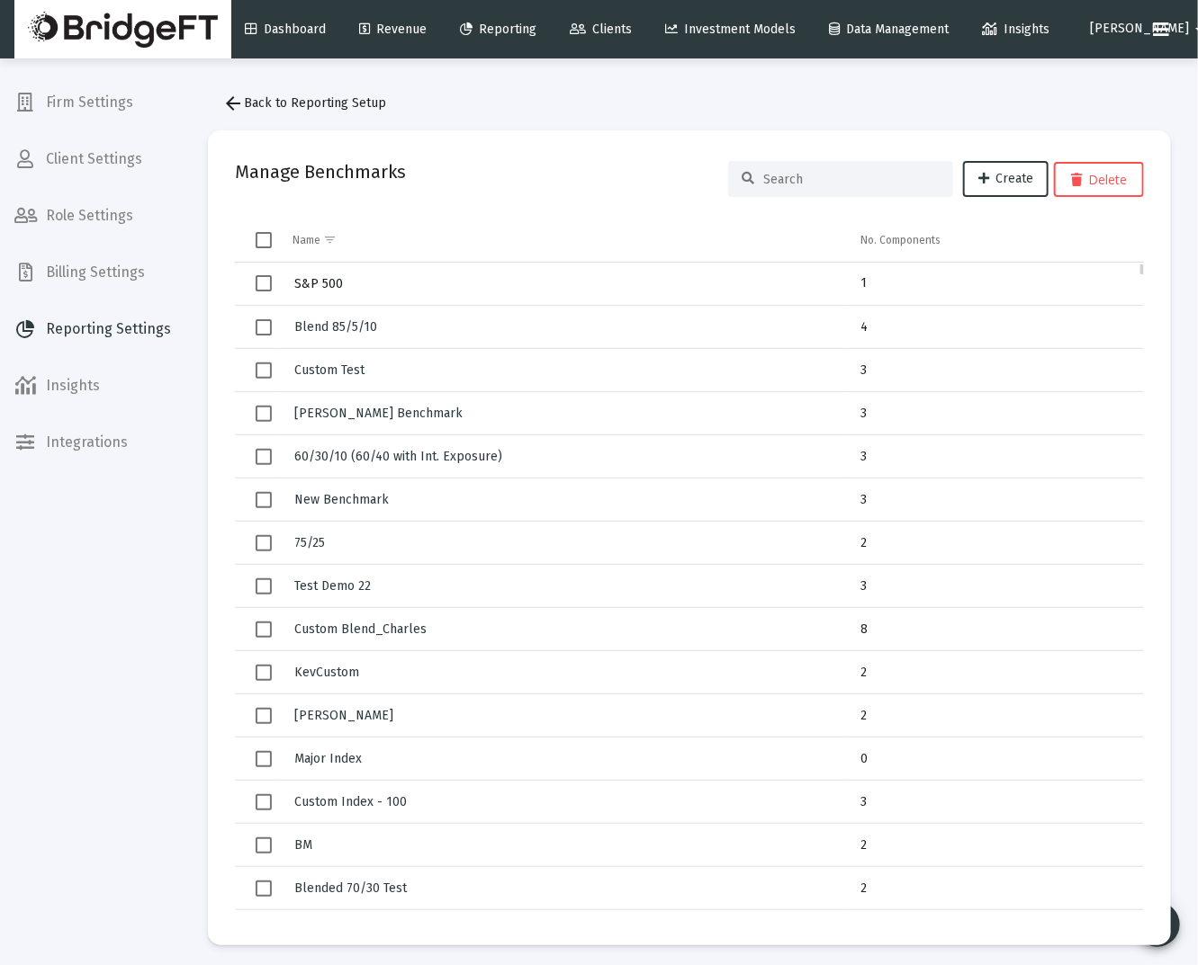
click at [310, 282] on span "S&P 500" at bounding box center [318, 283] width 49 height 15
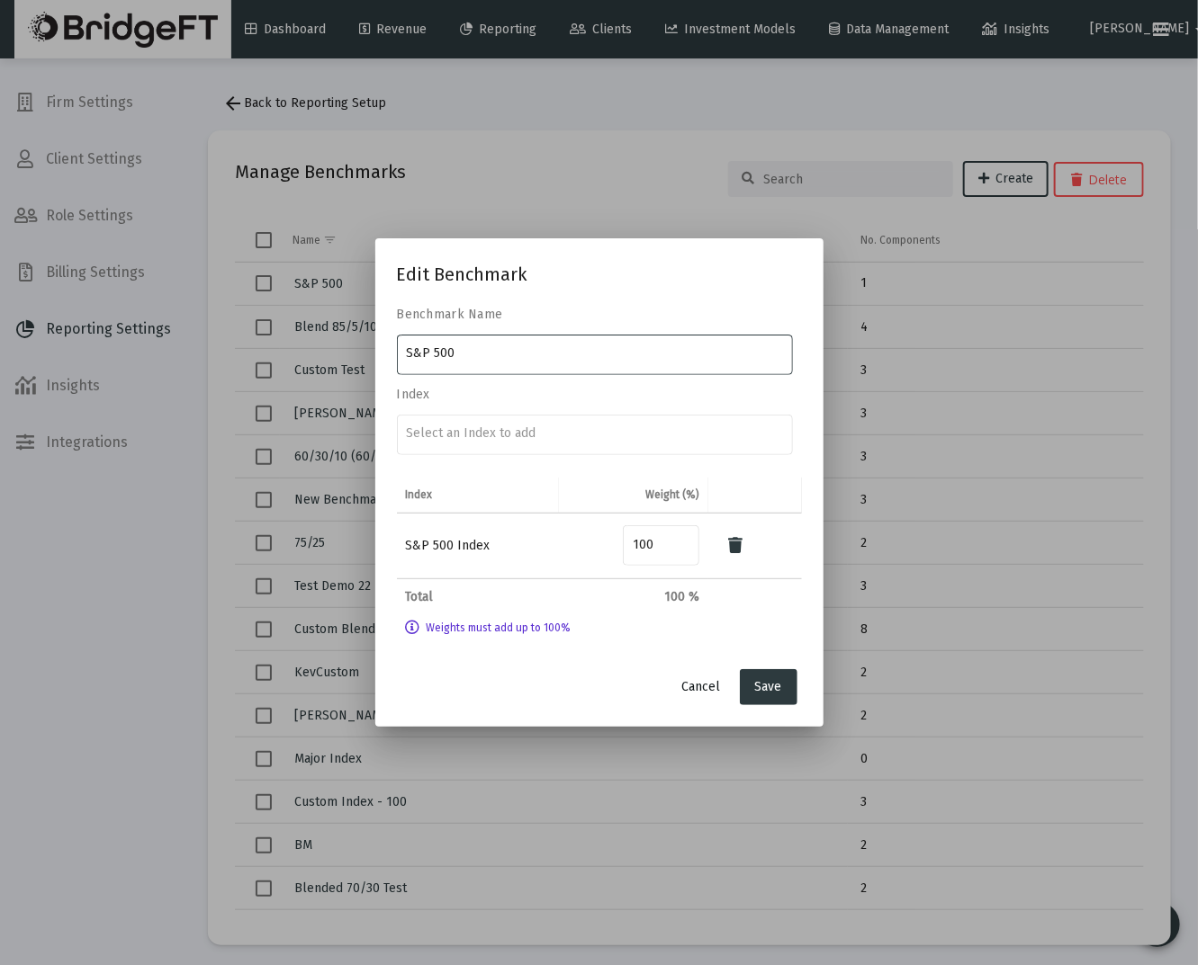
click at [701, 695] on button "Cancel" at bounding box center [701, 687] width 67 height 36
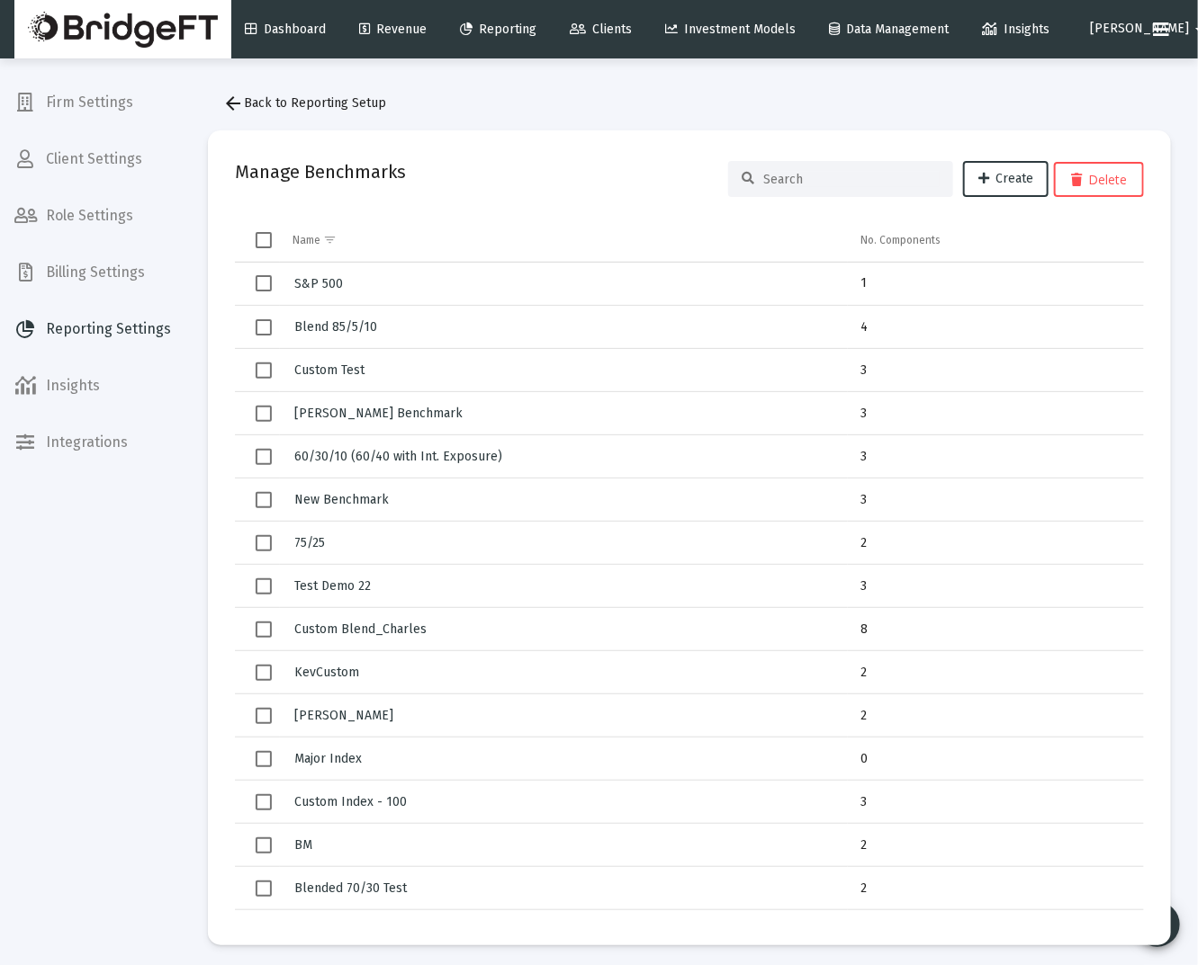
click at [523, 26] on span "Reporting" at bounding box center [499, 29] width 76 height 15
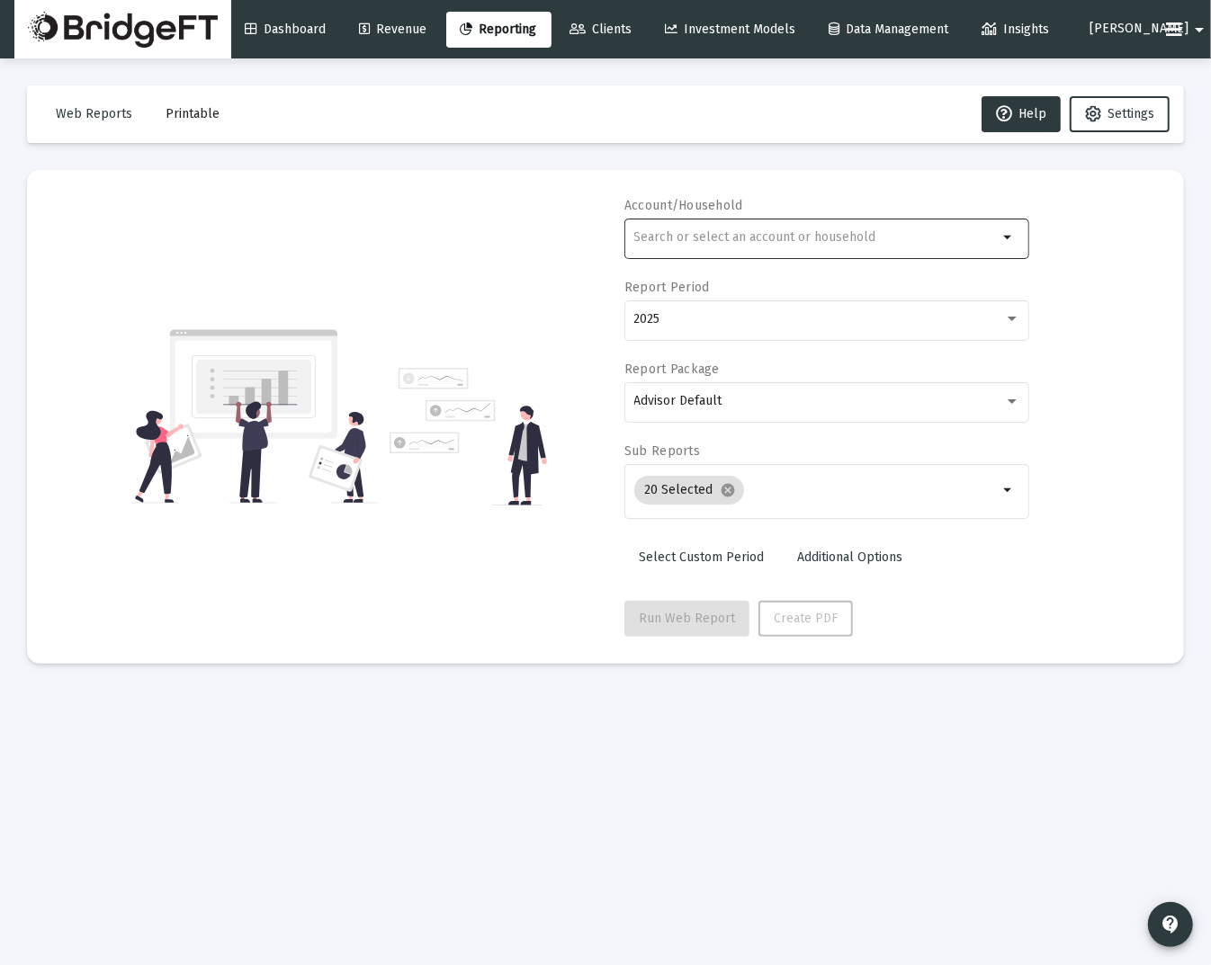
click at [679, 229] on div at bounding box center [816, 237] width 364 height 44
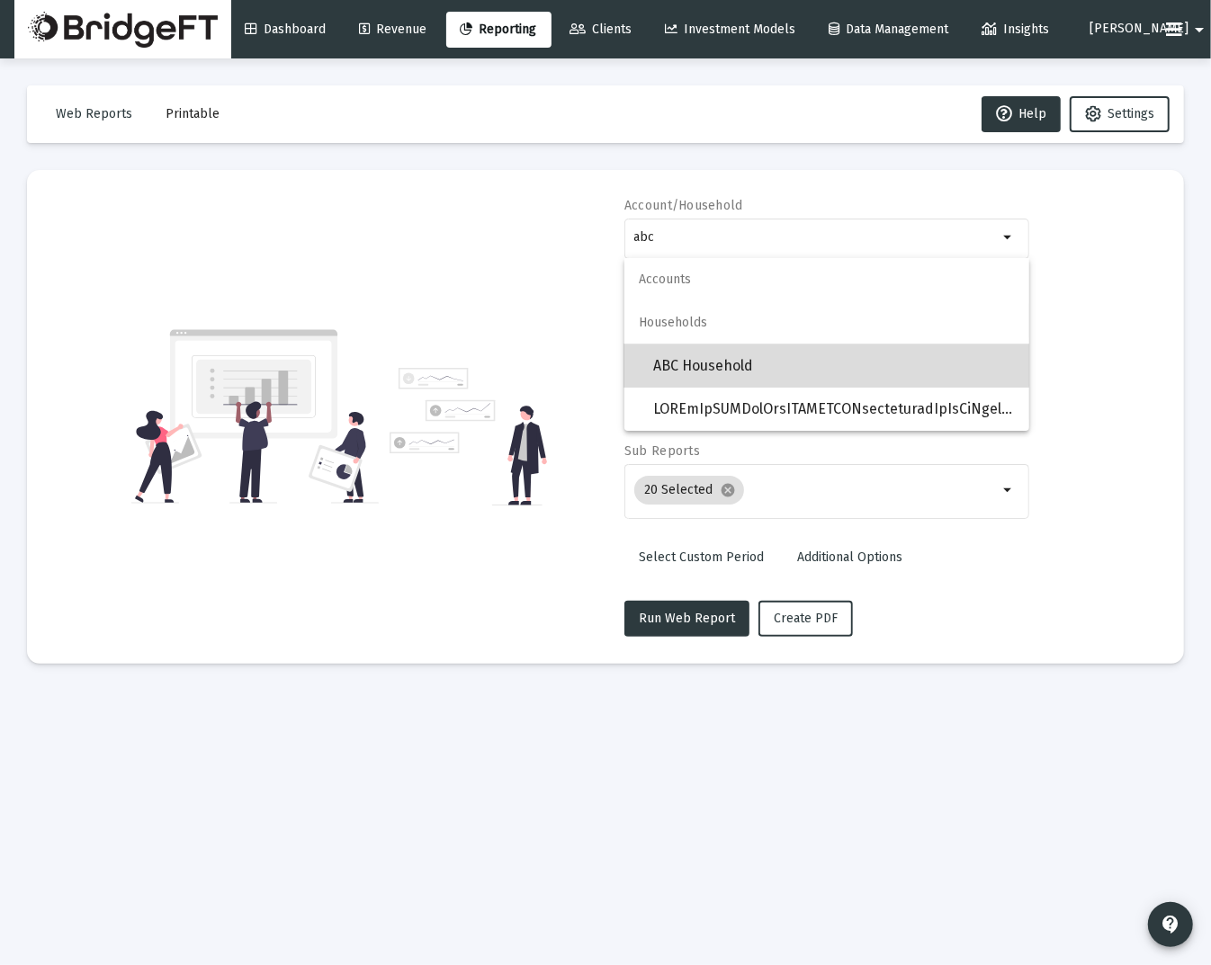
click at [732, 355] on span "ABC Household" at bounding box center [834, 366] width 362 height 43
type input "ABC Household"
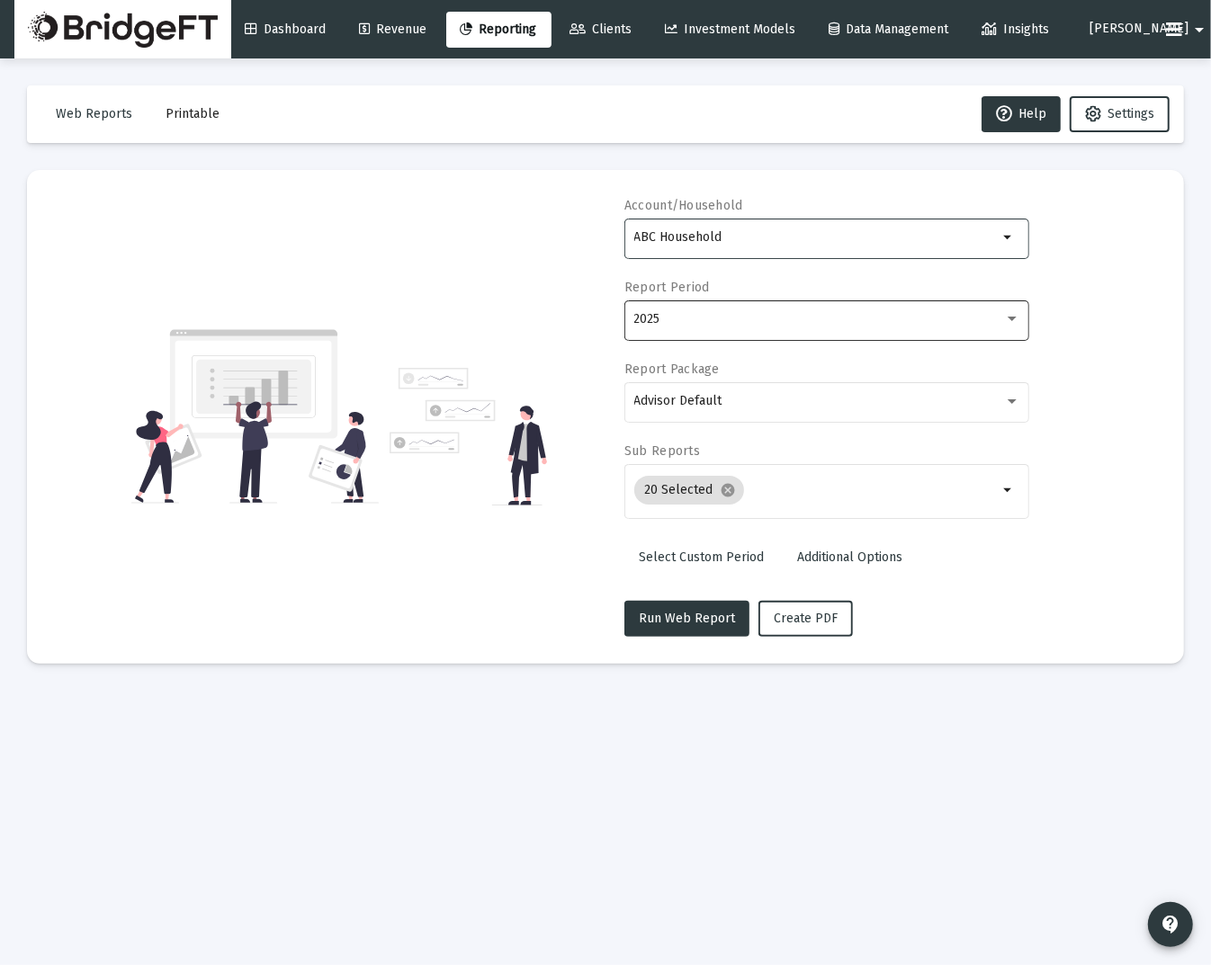
click at [749, 331] on div "2025" at bounding box center [827, 319] width 386 height 44
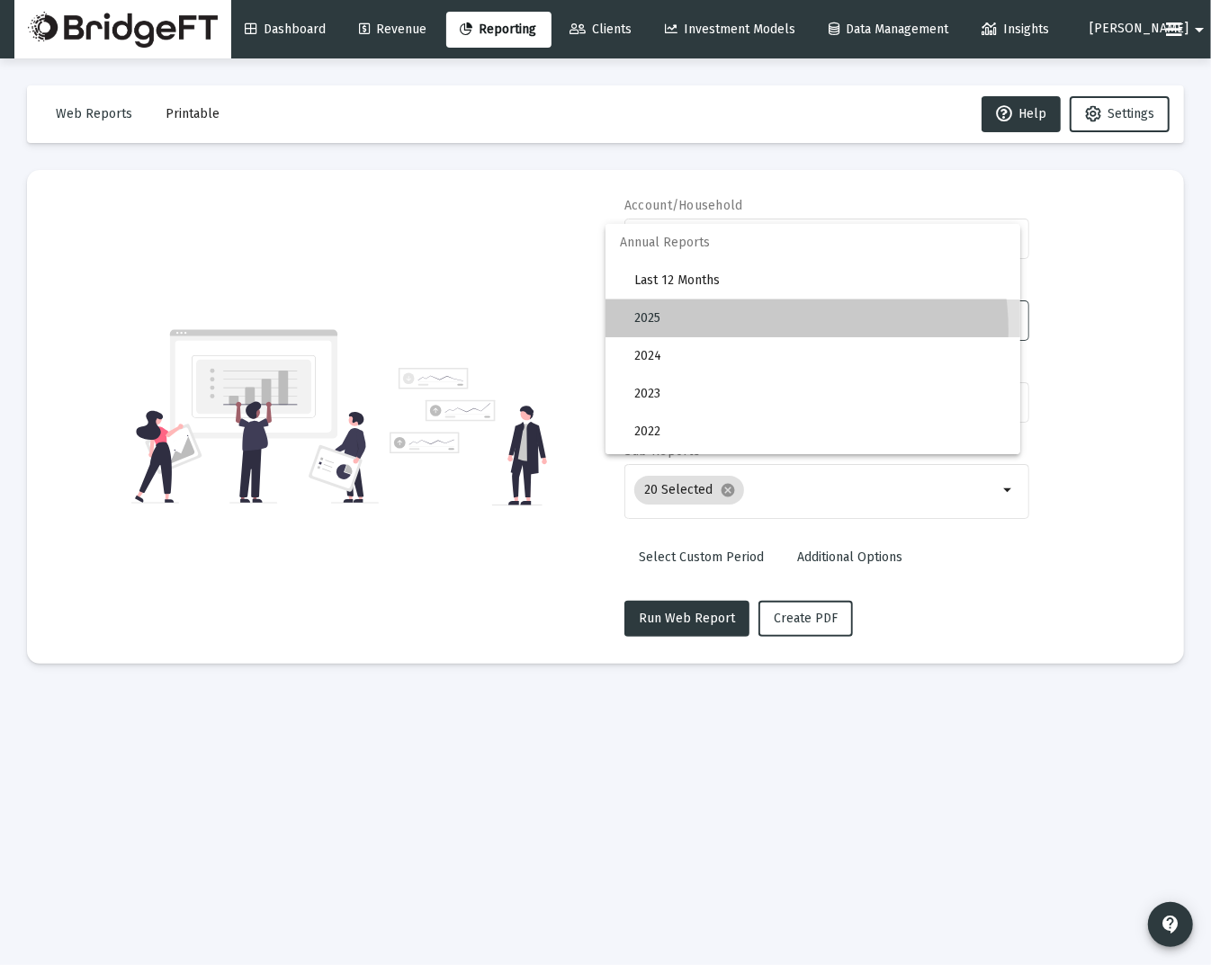
click at [749, 331] on span "2025" at bounding box center [820, 319] width 372 height 38
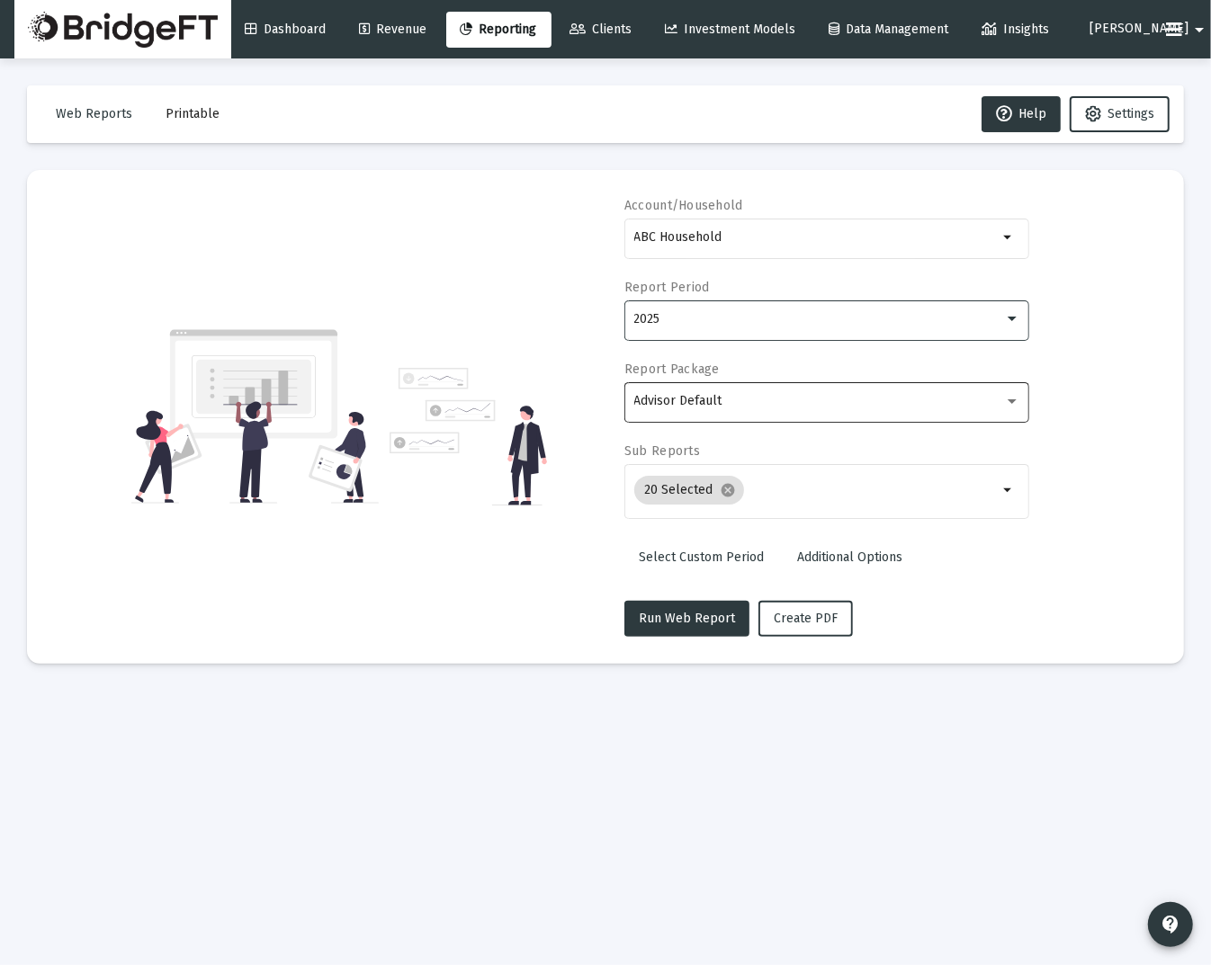
click at [750, 408] on div "Advisor Default" at bounding box center [827, 401] width 386 height 44
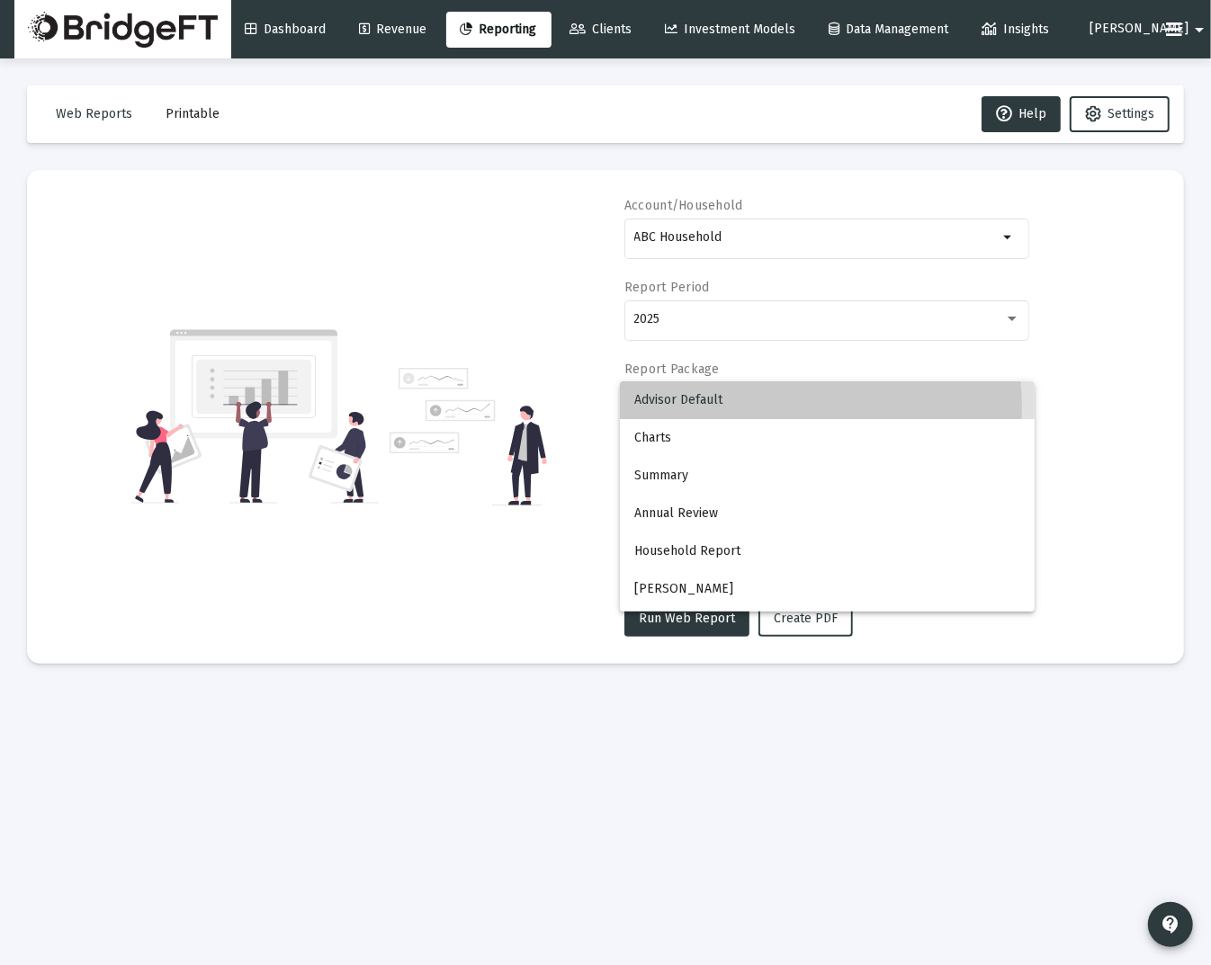
click at [750, 408] on span "Advisor Default" at bounding box center [827, 400] width 386 height 38
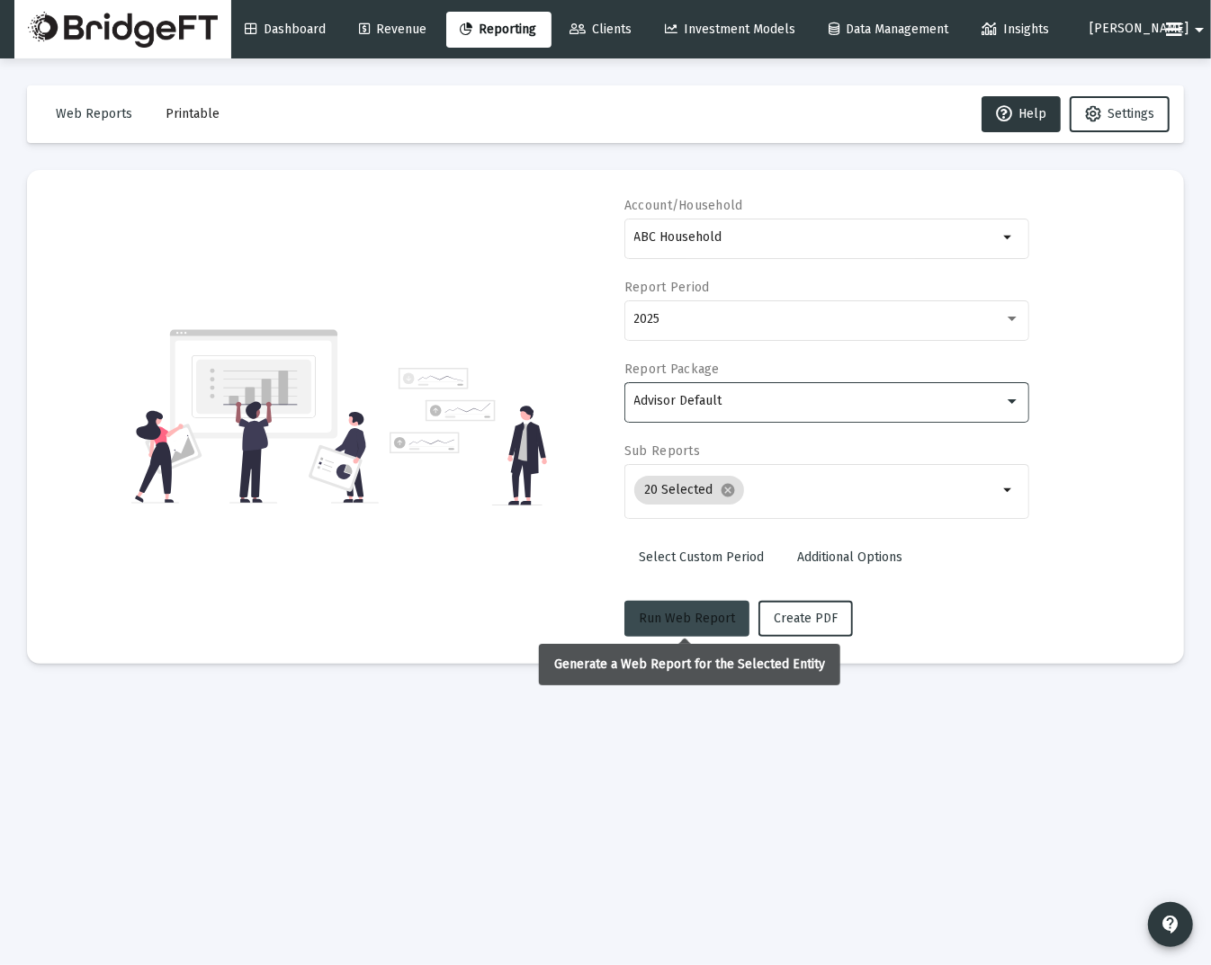
click at [699, 619] on span "Run Web Report" at bounding box center [687, 618] width 96 height 15
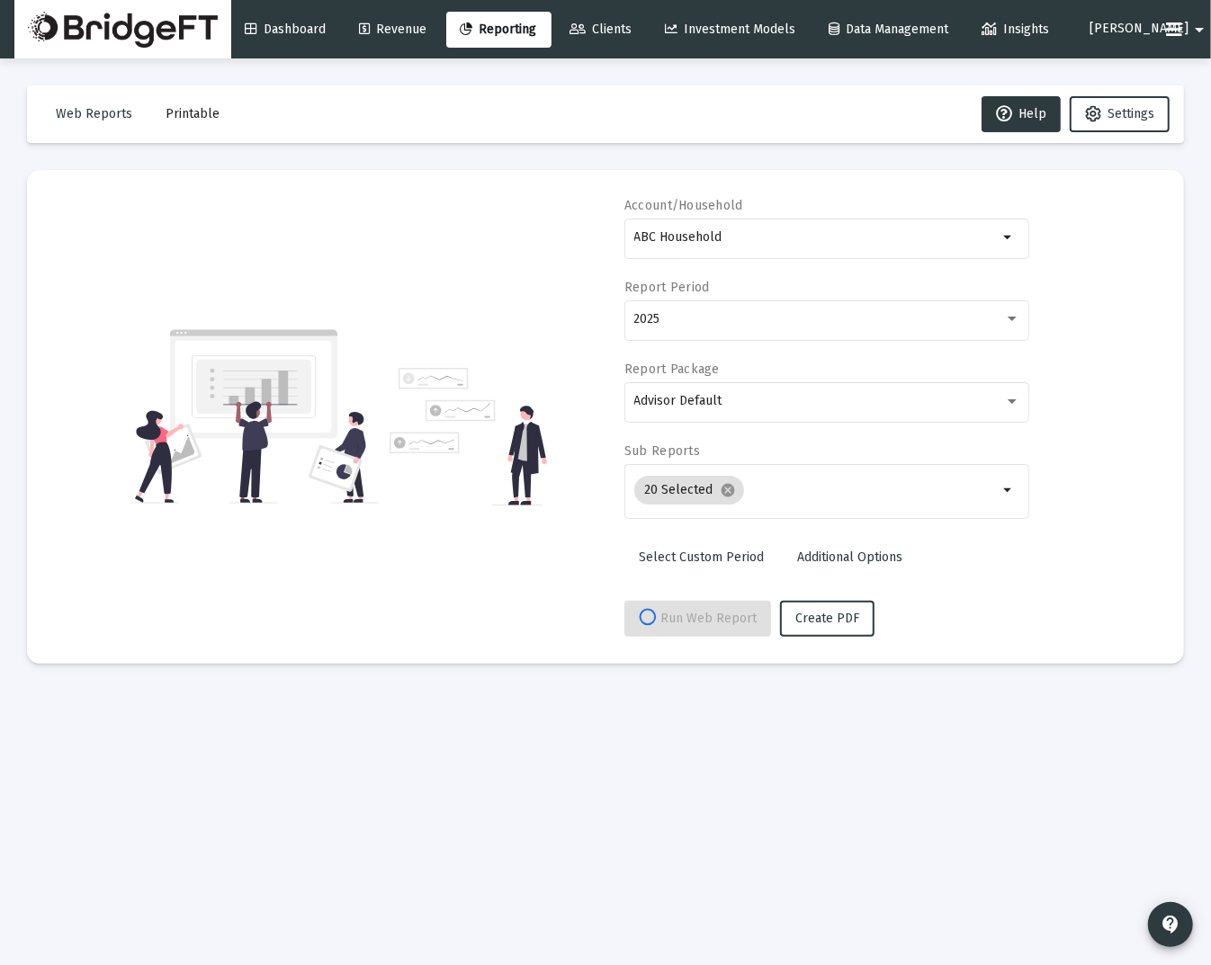
select select "View all"
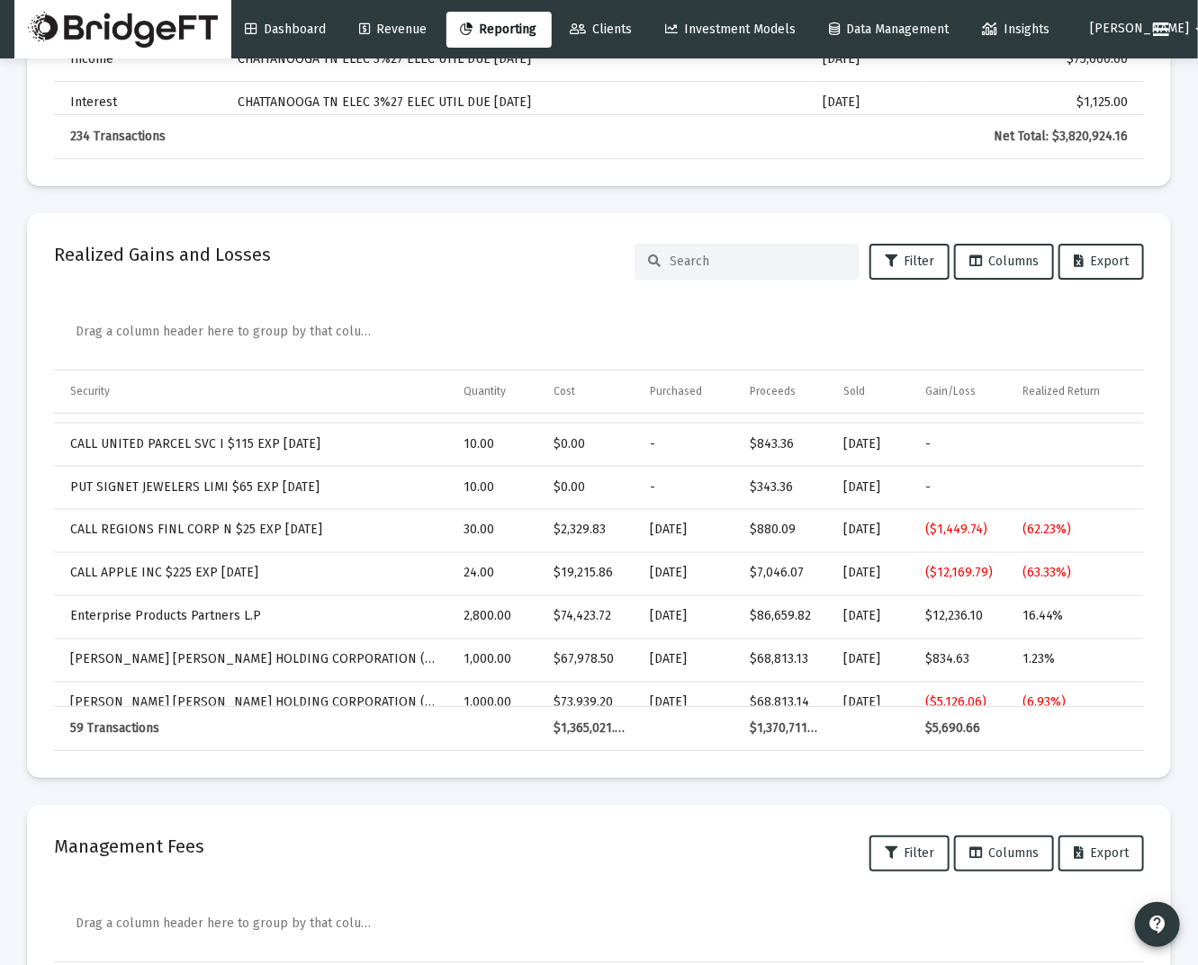
scroll to position [8278, 0]
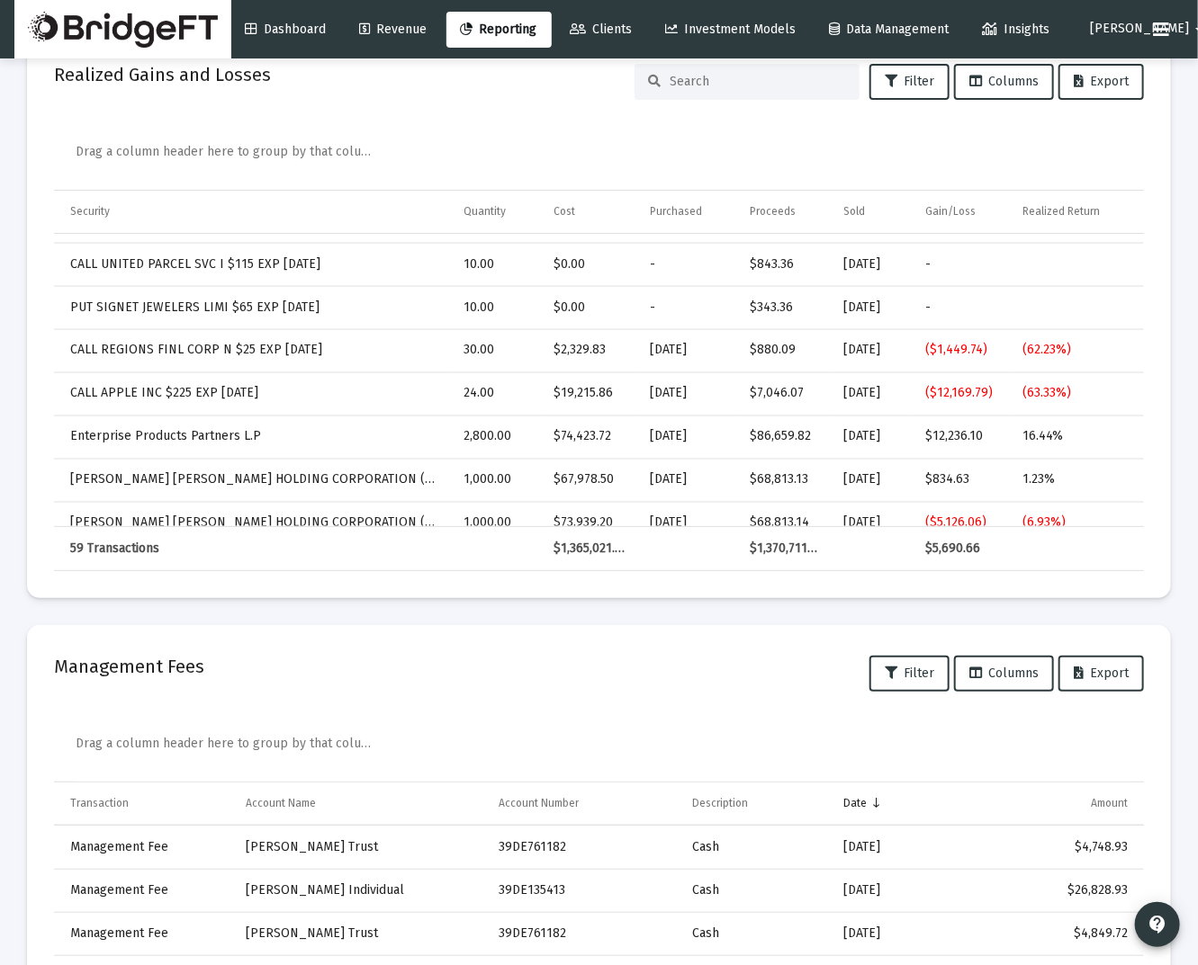
drag, startPoint x: 306, startPoint y: 762, endPoint x: 214, endPoint y: 632, distance: 159.5
click at [214, 634] on mat-card "Management Fees Filter Columns Export Drag a column header here to group by tha…" at bounding box center [599, 891] width 1144 height 533
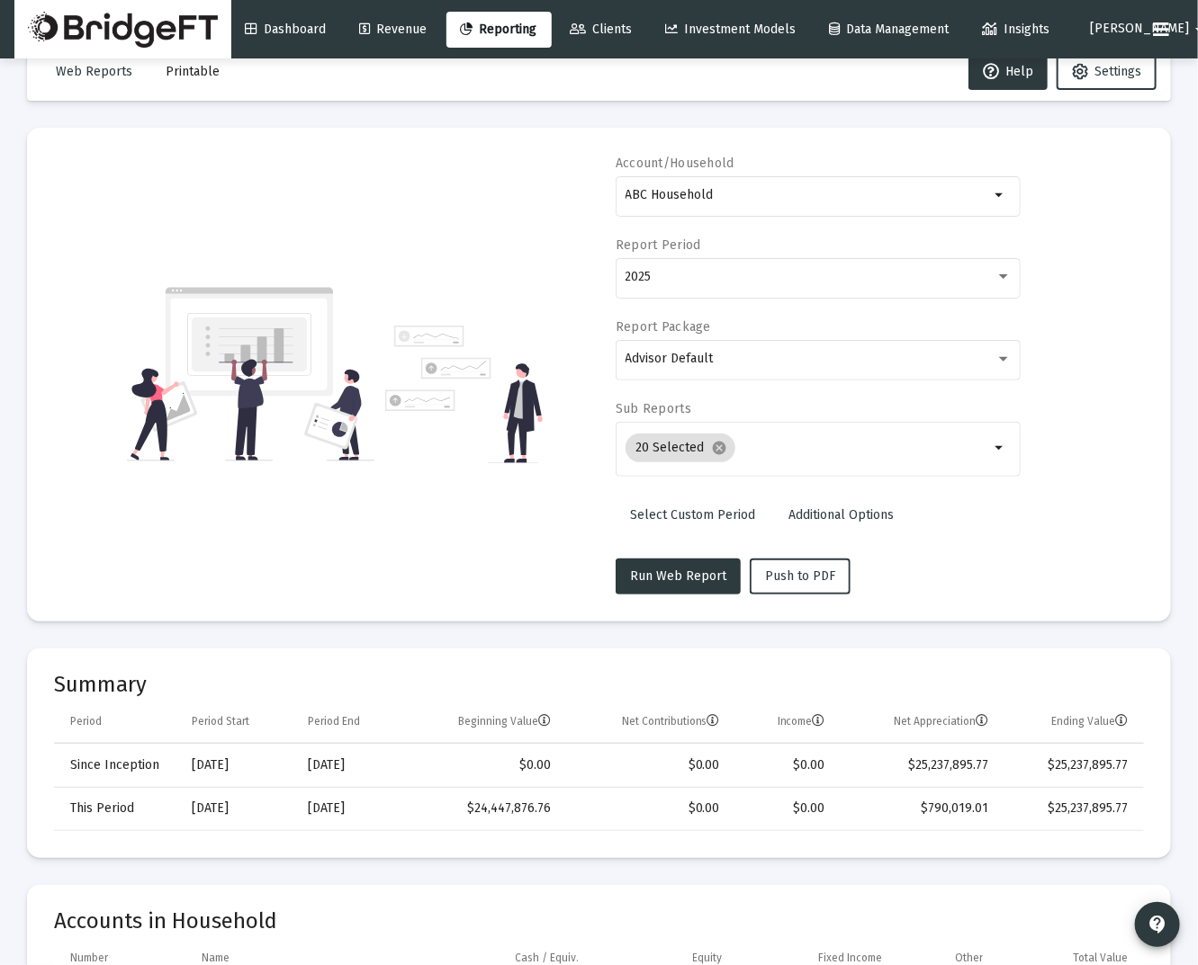
scroll to position [0, 0]
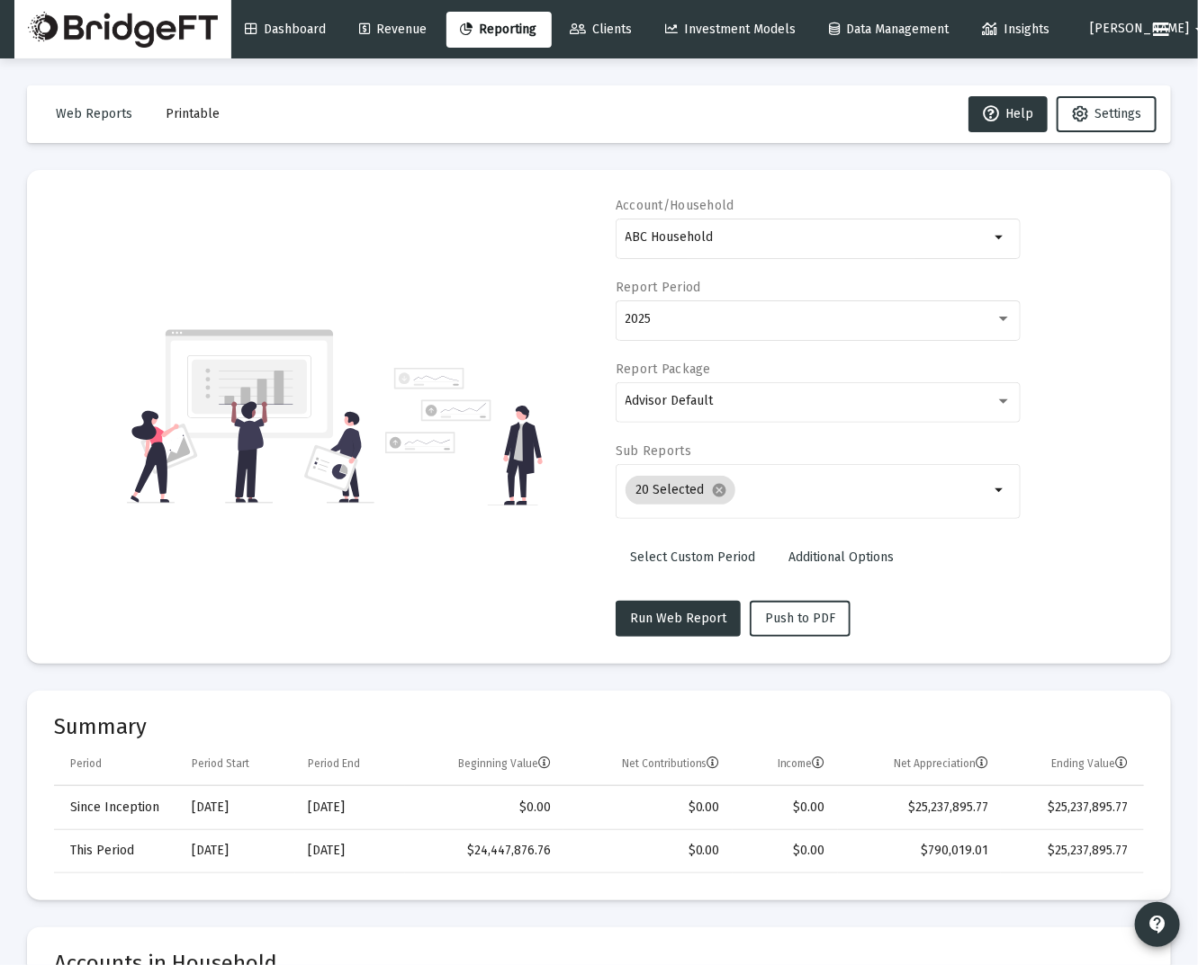
click at [1113, 31] on span "[PERSON_NAME]" at bounding box center [1140, 29] width 99 height 15
click at [1136, 75] on span "Settings" at bounding box center [1149, 76] width 53 height 43
